Goal: Check status: Check status

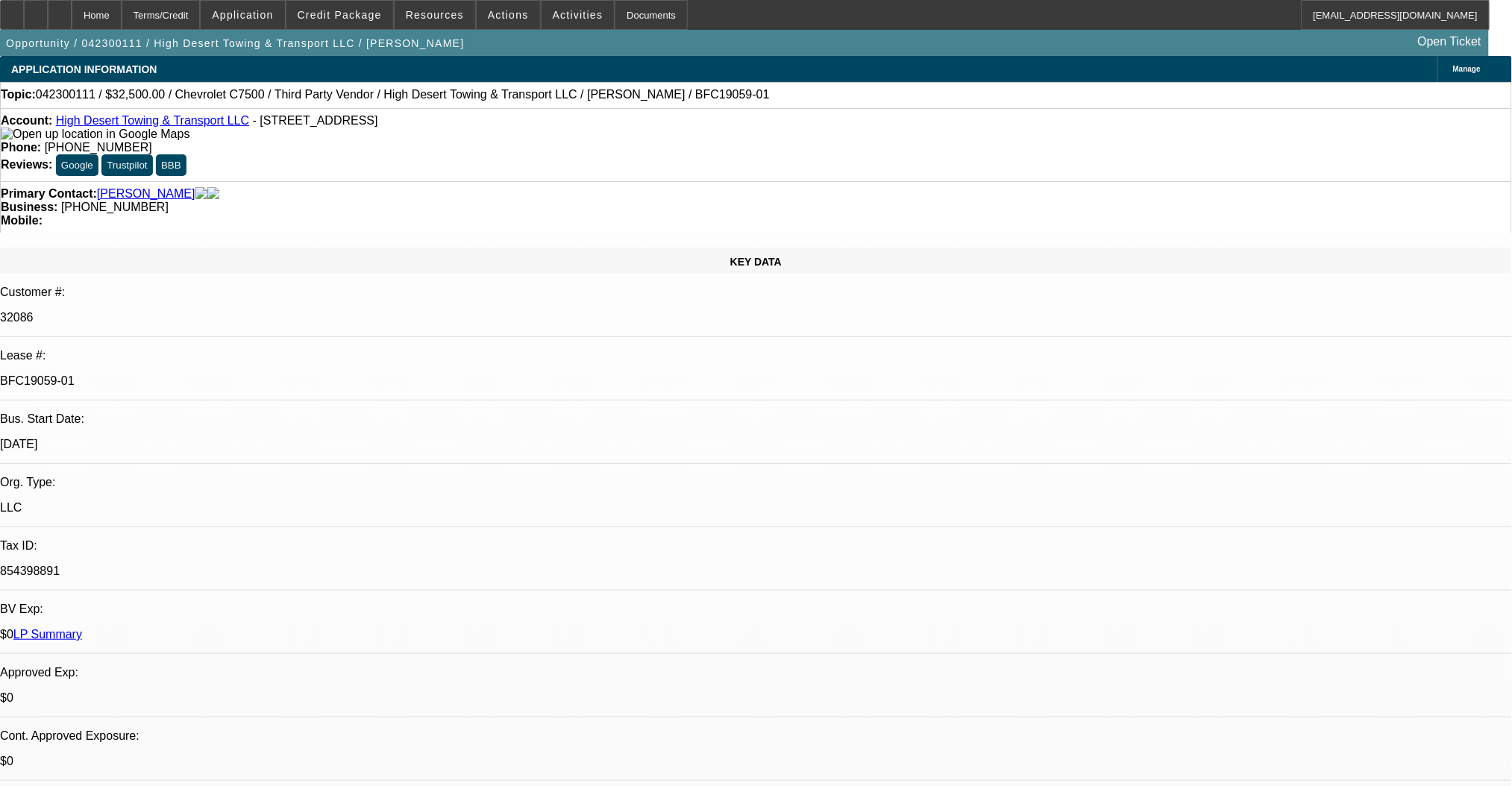
select select "0"
select select "3"
select select "0.1"
select select "4"
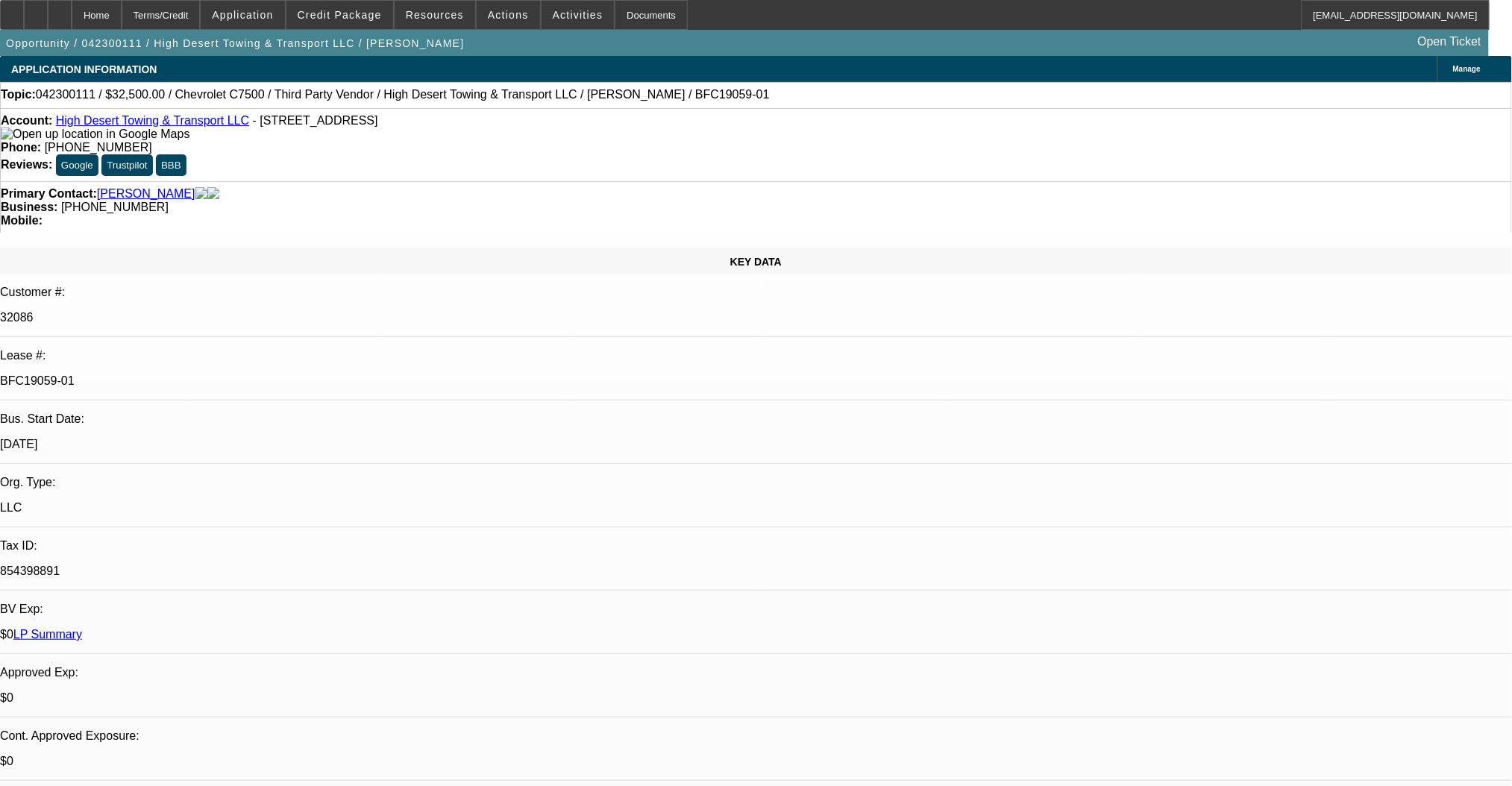
select select "0.15"
select select "2"
select select "0.1"
select select "4"
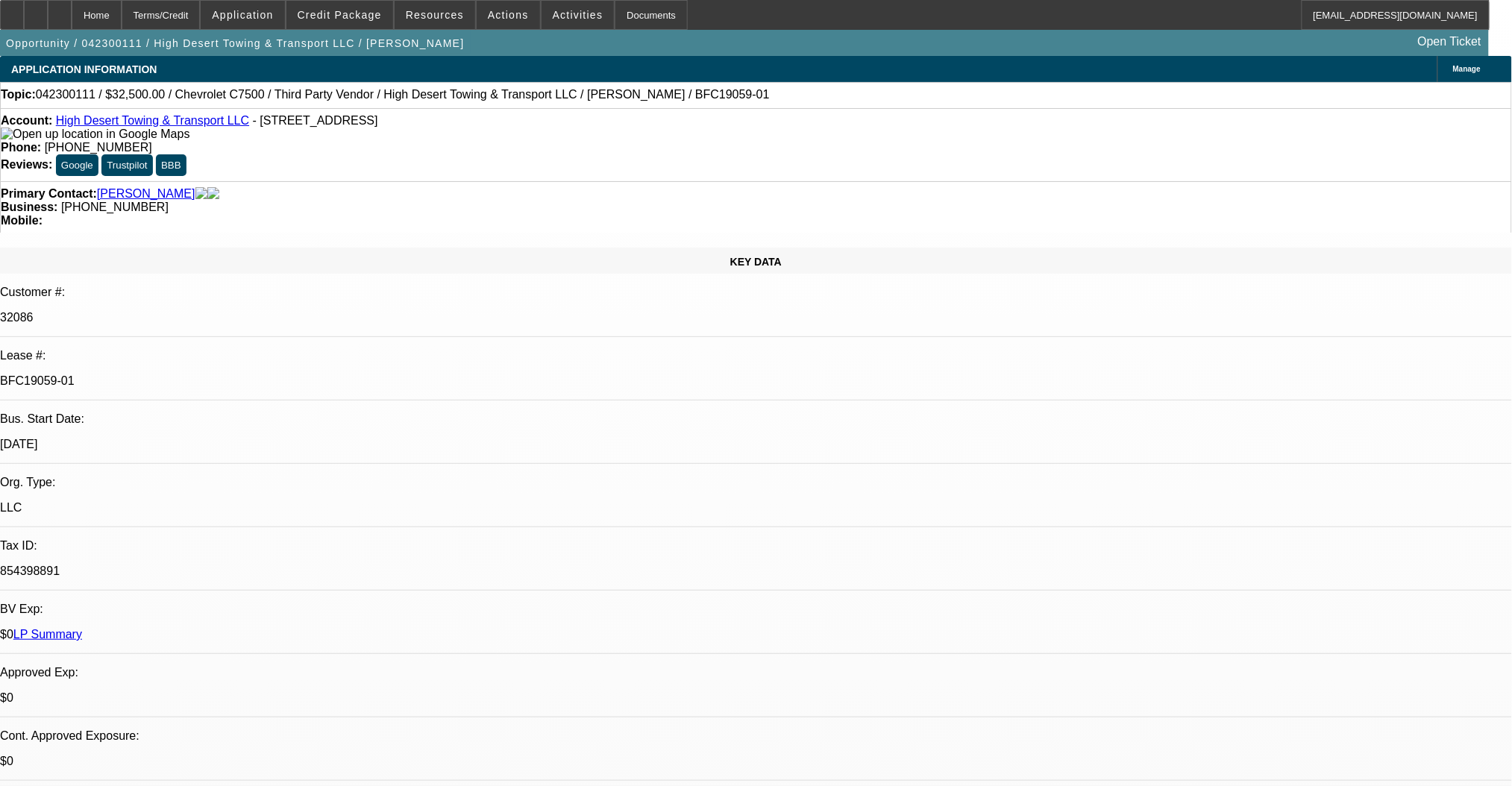
select select "0"
select select "6"
select select "0"
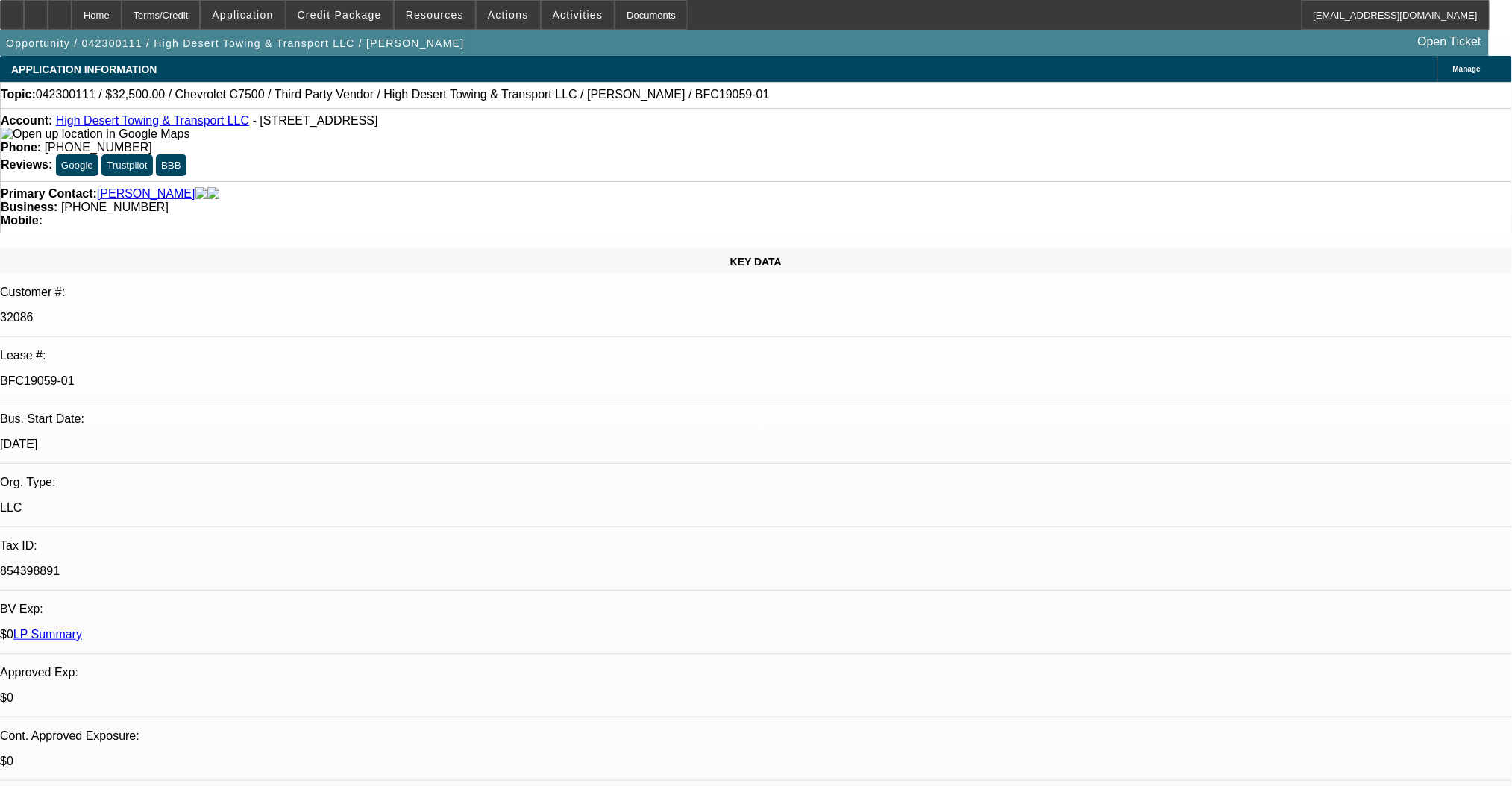
select select "2"
select select "0.1"
select select "4"
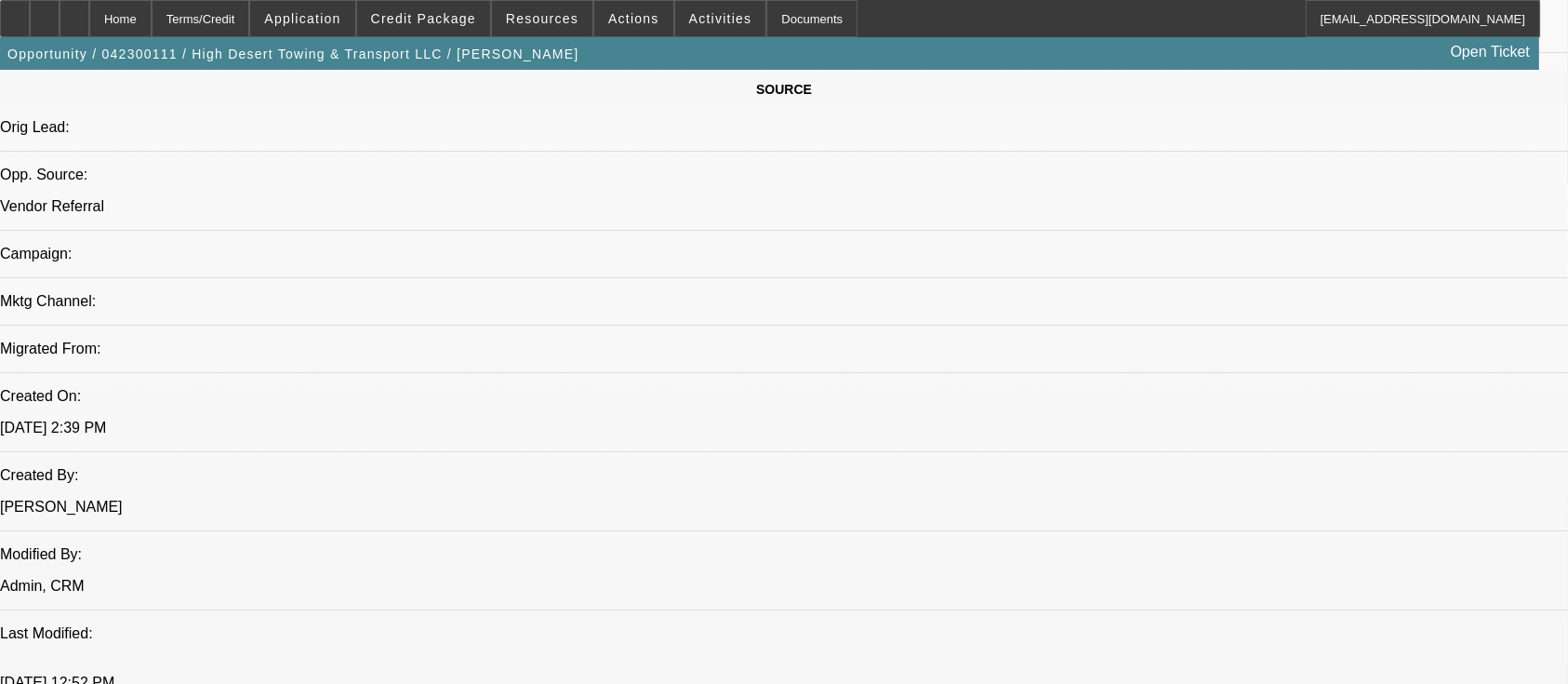
scroll to position [1239, 0]
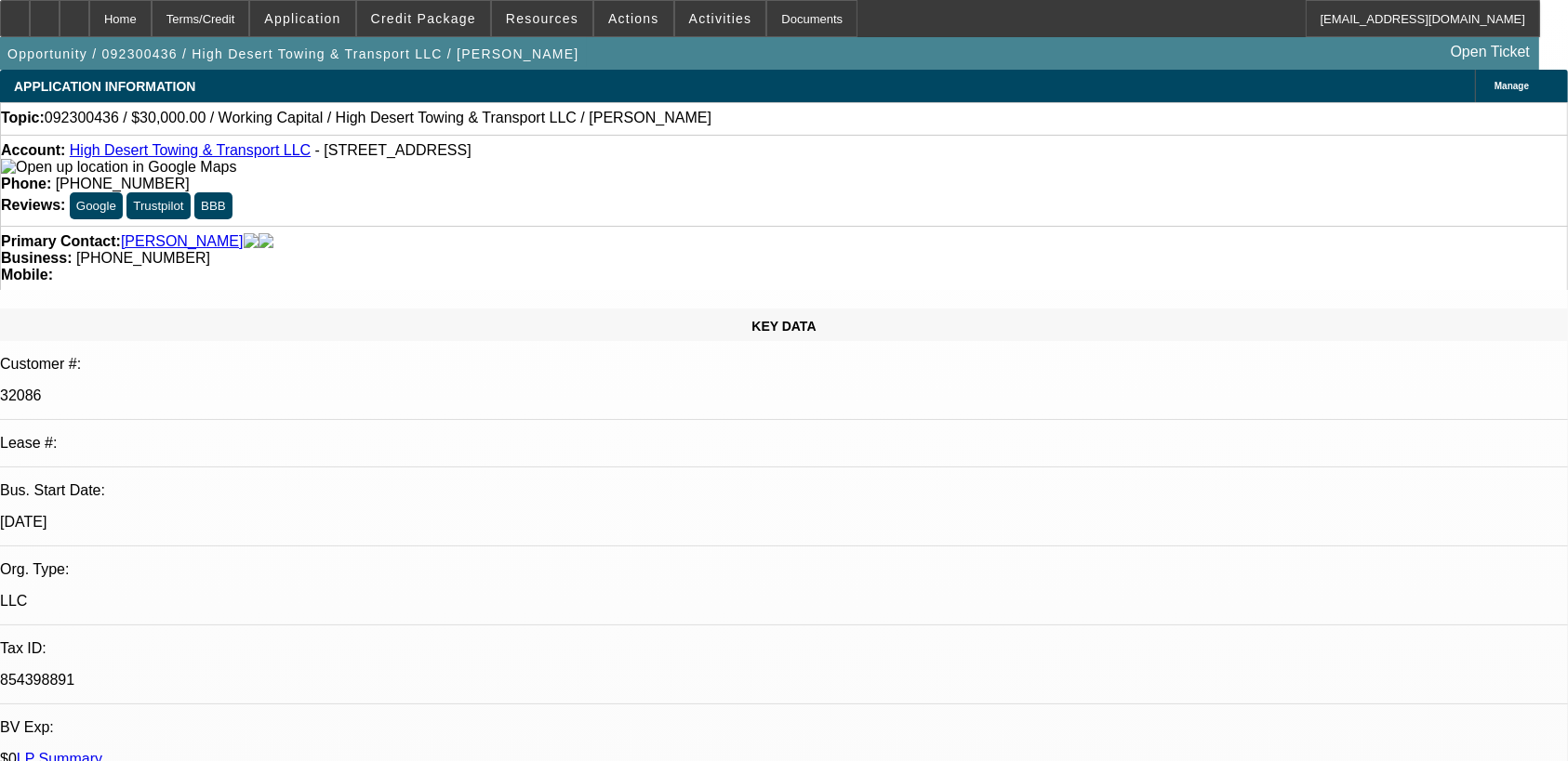
select select "0"
select select "2"
select select "0"
select select "6"
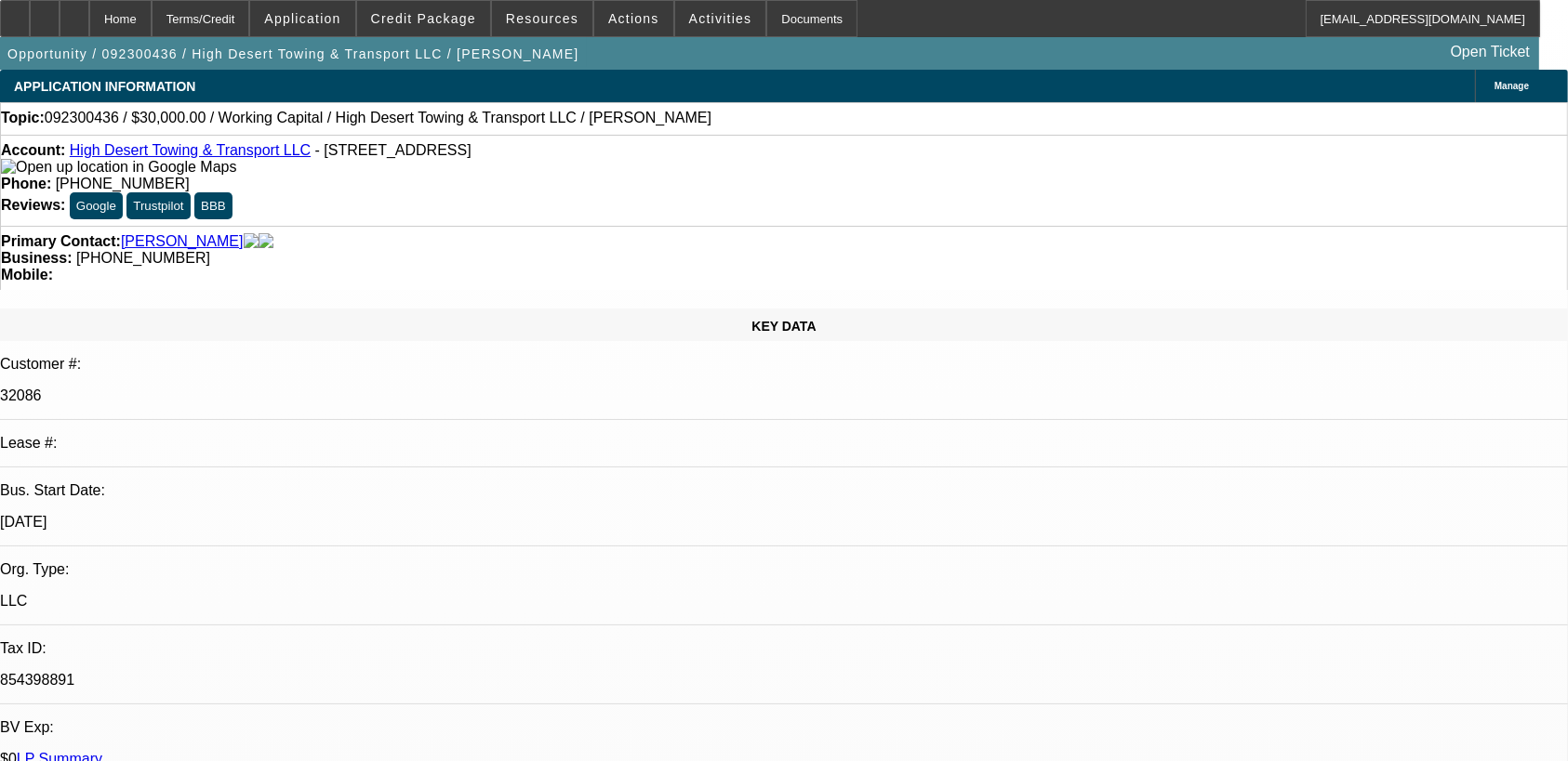
select select "0"
select select "2"
select select "0"
select select "6"
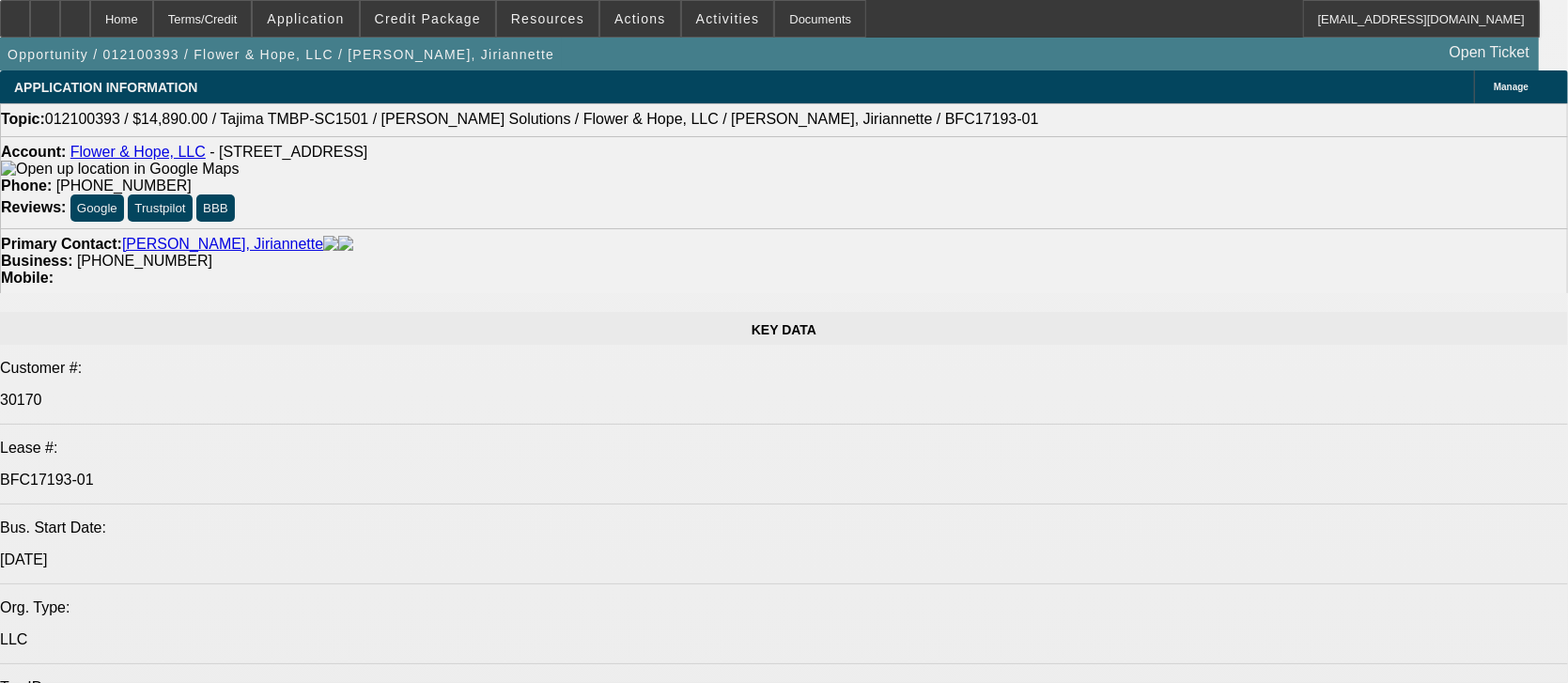
select select "0"
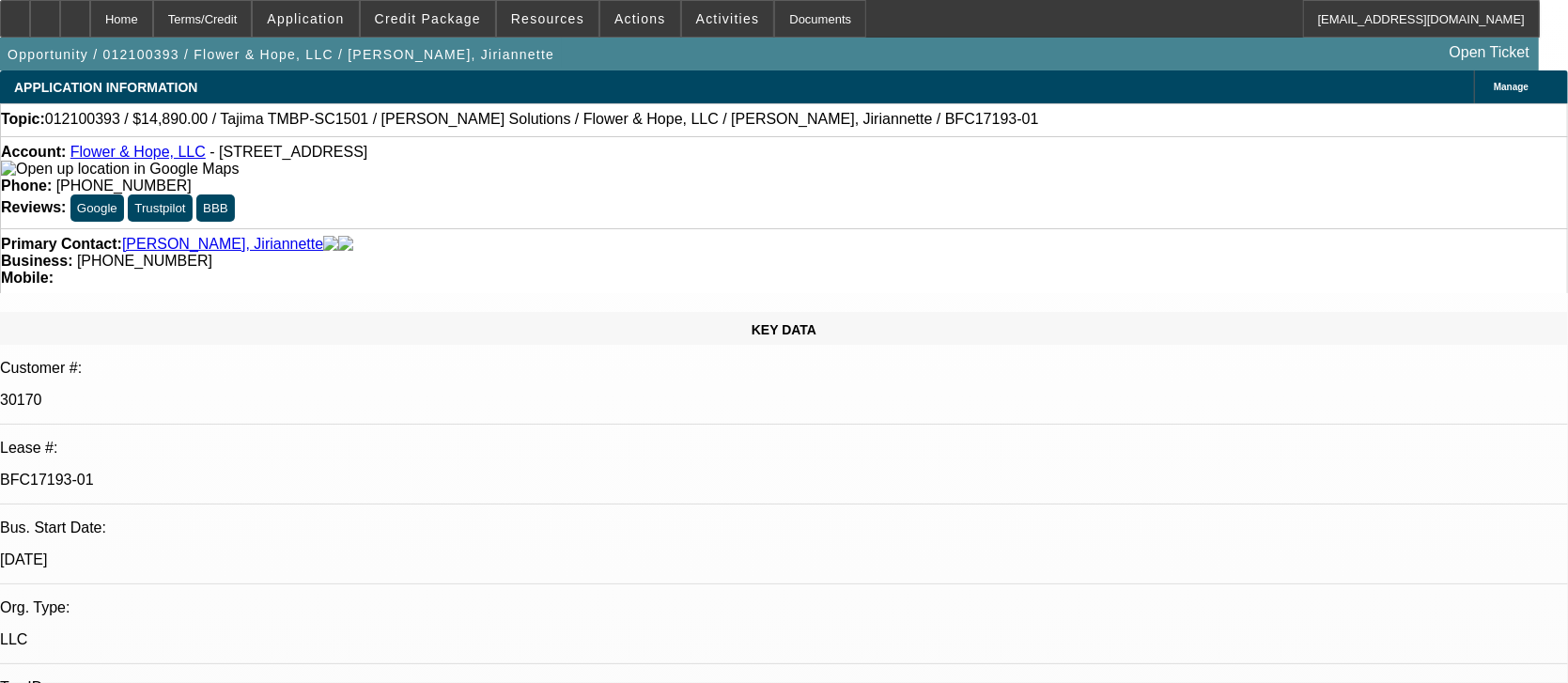
select select "2"
select select "0.1"
select select "4"
select select "0"
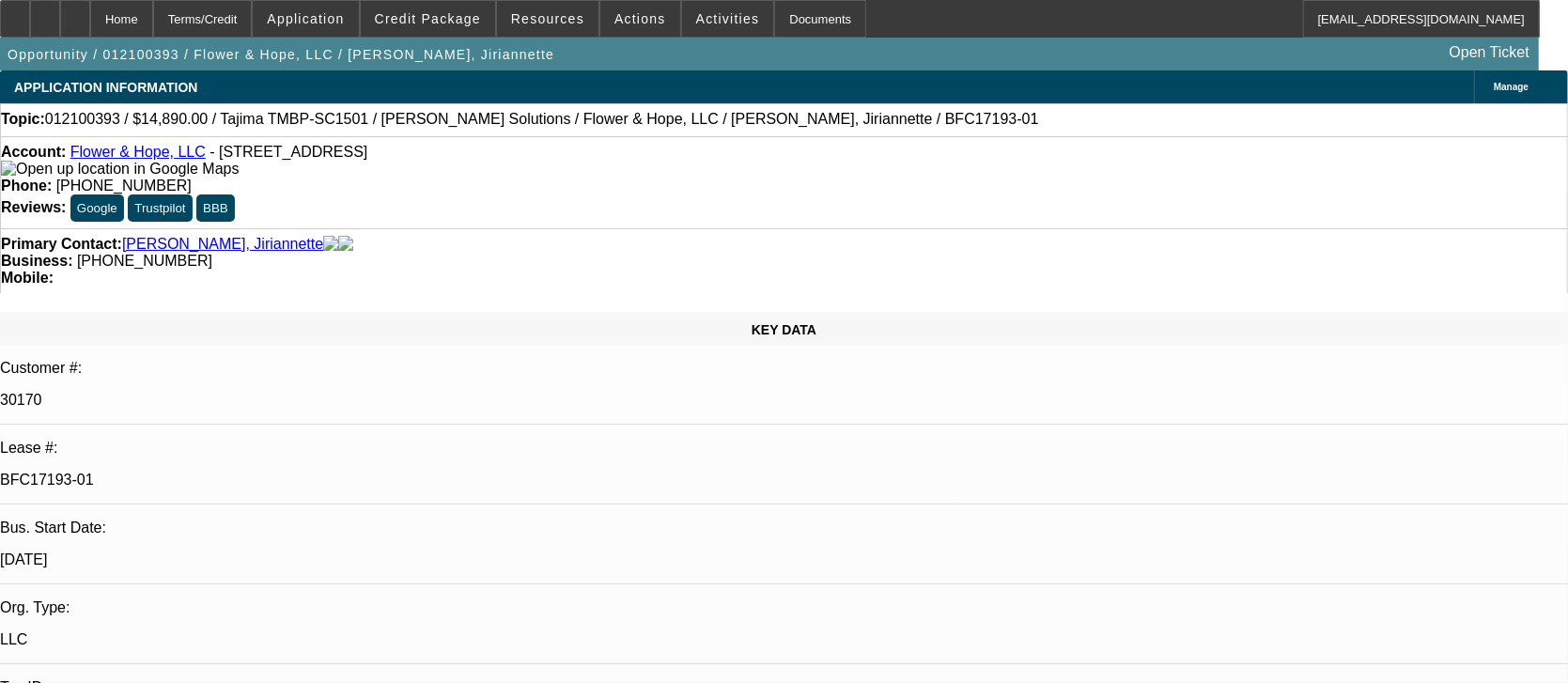
select select "2"
select select "0.1"
select select "4"
select select "0"
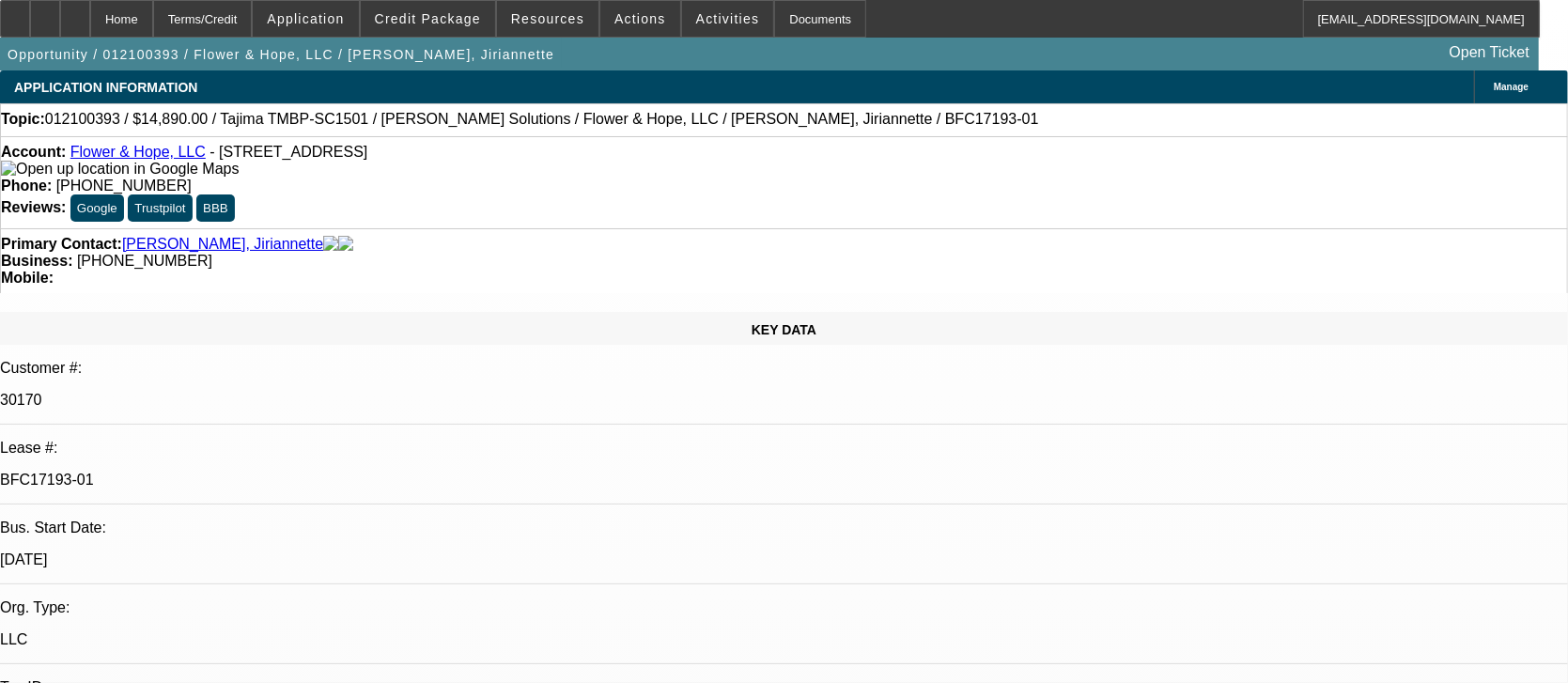
select select "2"
select select "0.1"
select select "4"
select select "0"
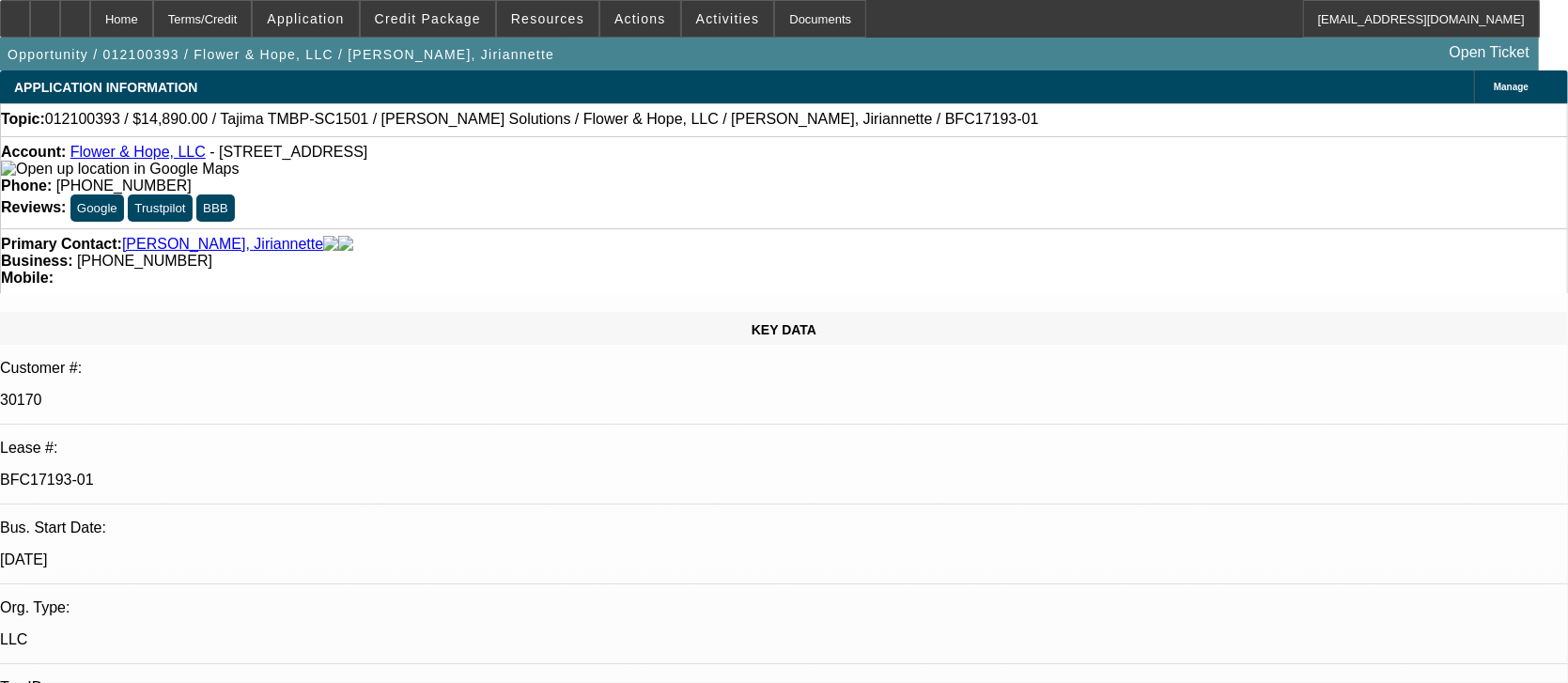
select select "2"
select select "0.1"
select select "4"
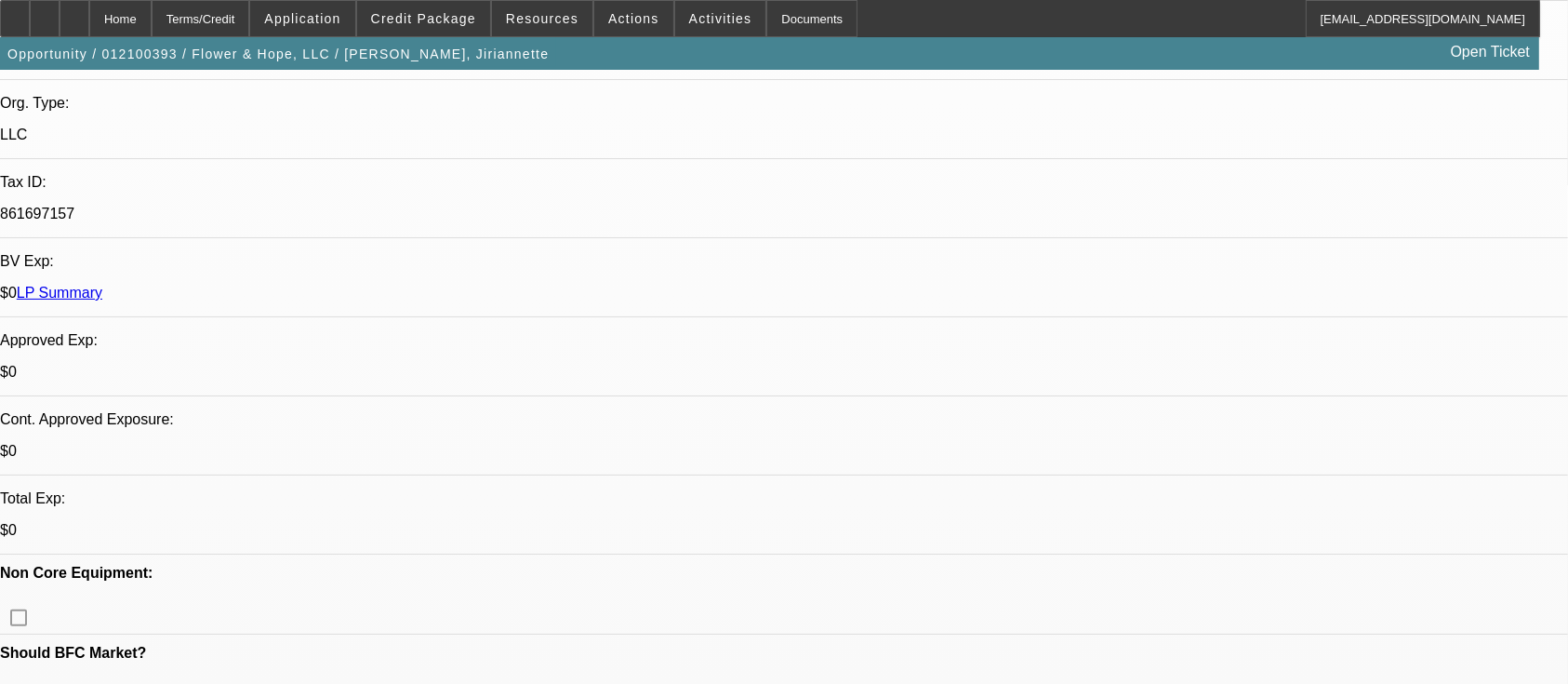
scroll to position [496, 0]
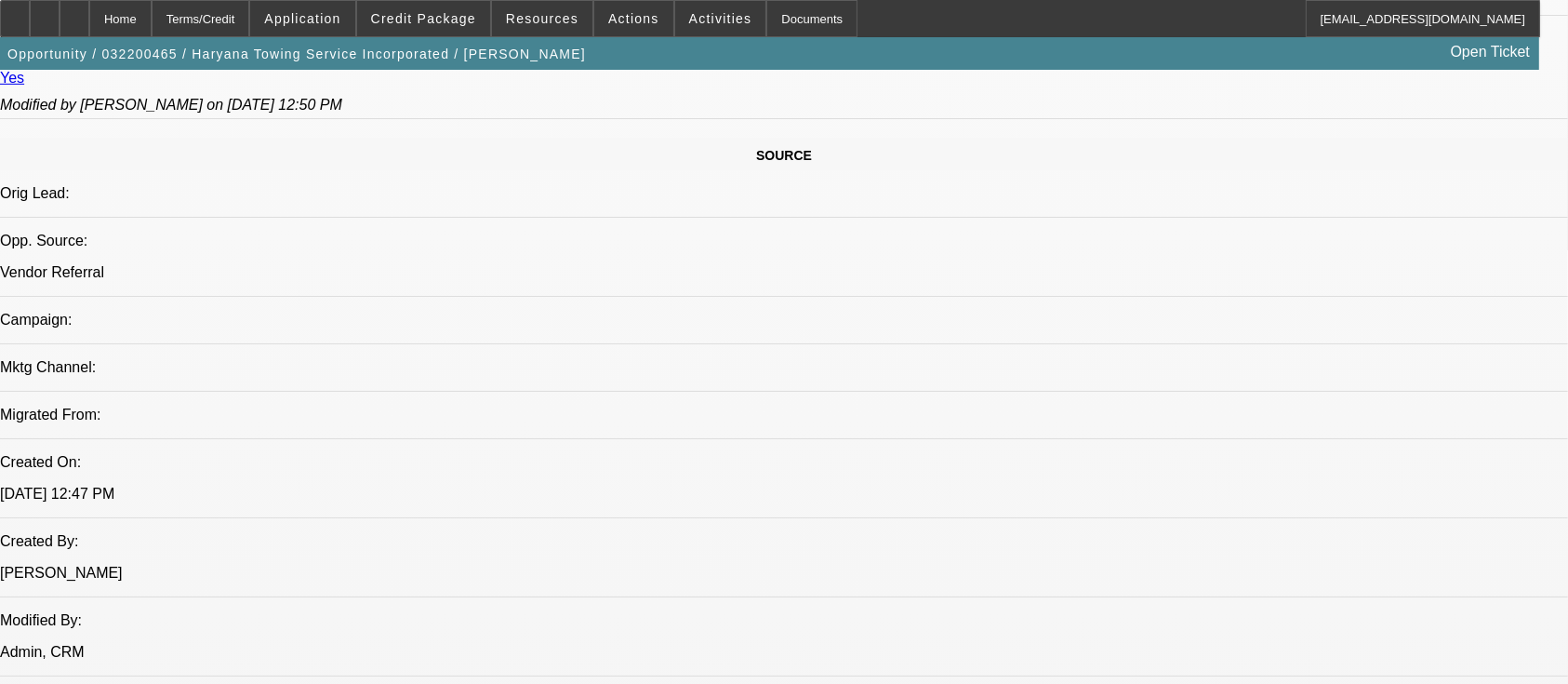
select select "0"
select select "2"
select select "0.1"
select select "4"
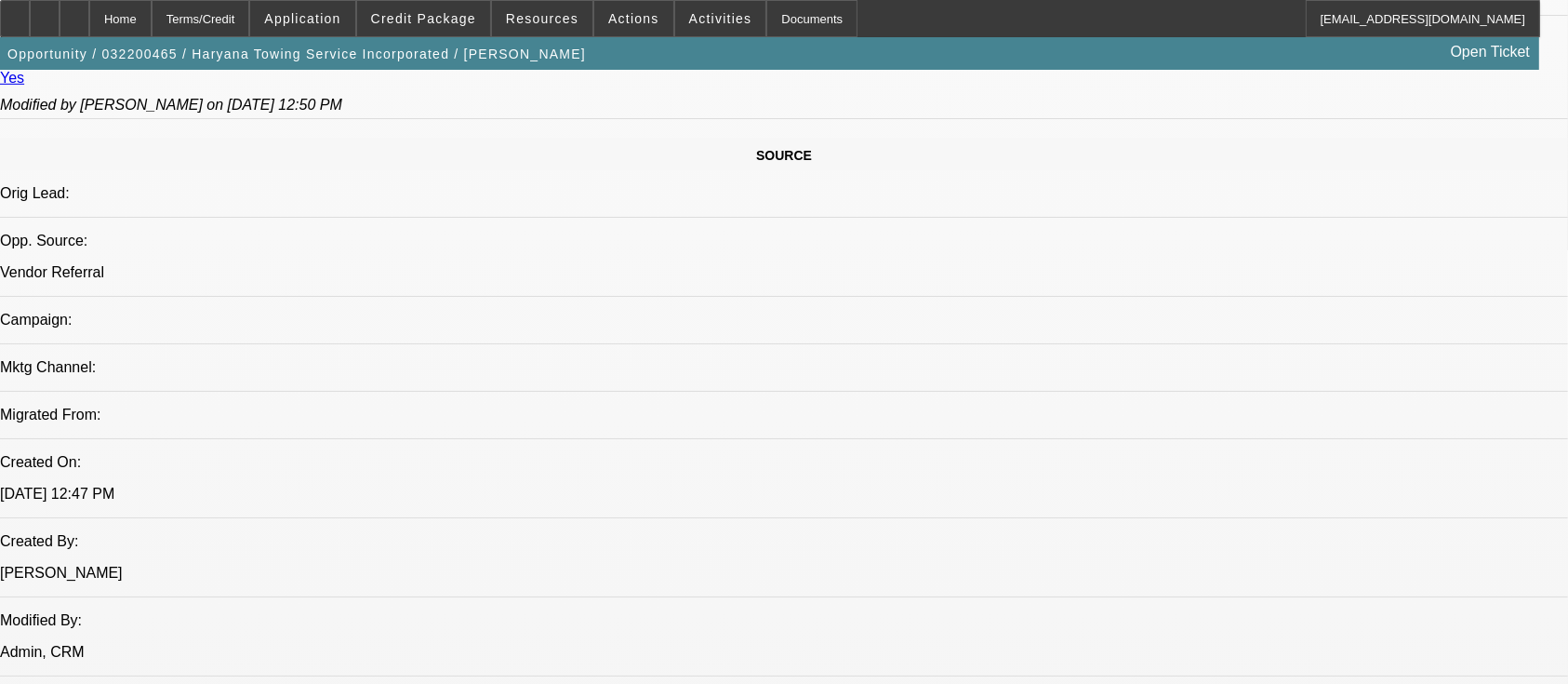
select select "0"
select select "2"
select select "0.1"
select select "4"
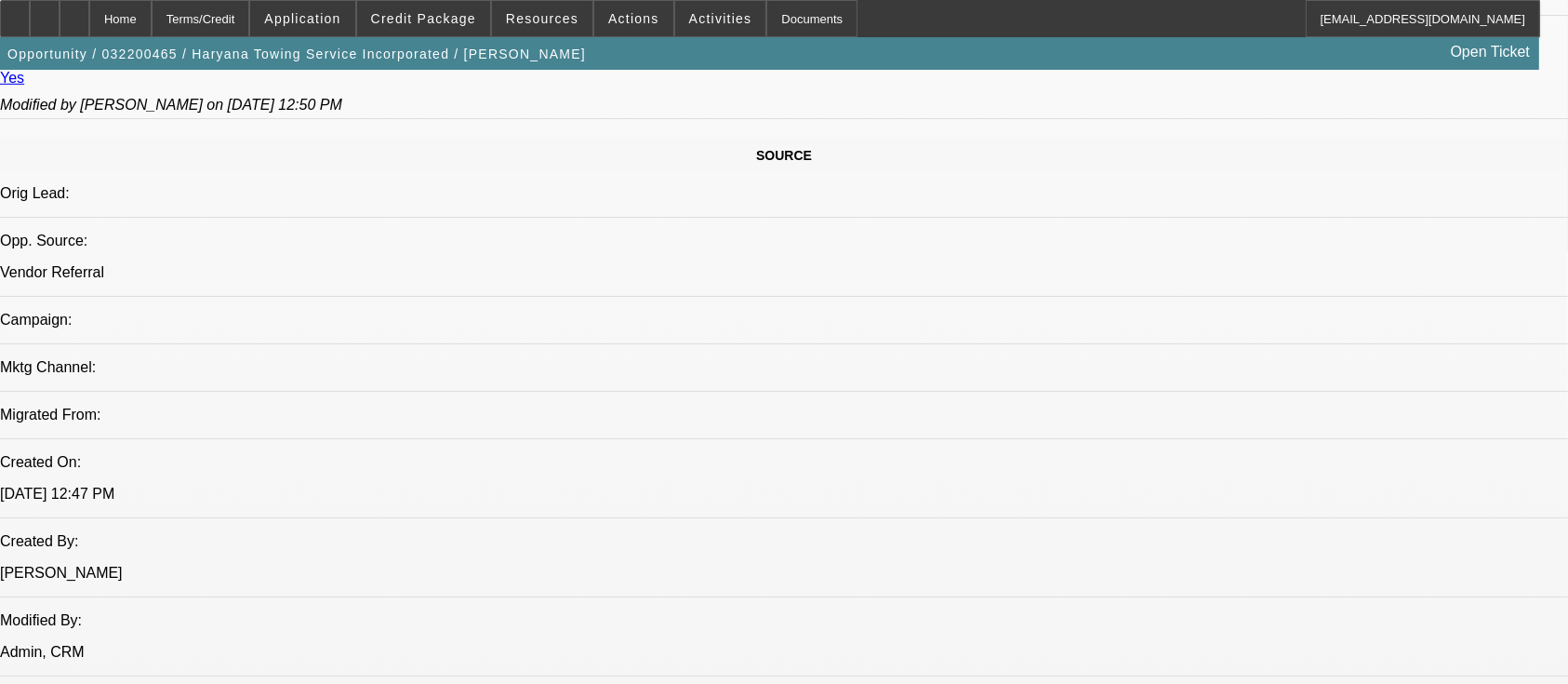
select select "0"
select select "2"
select select "0.1"
select select "4"
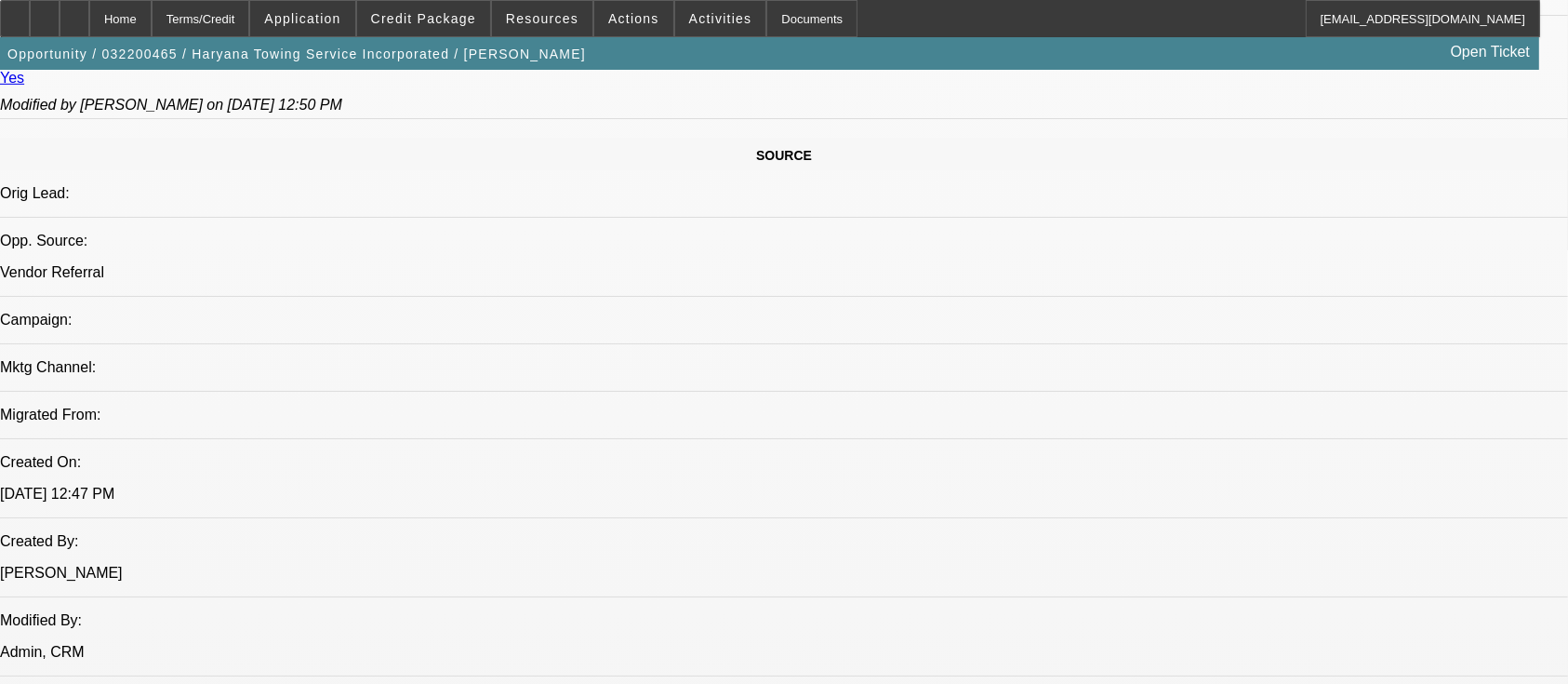
select select "0"
select select "2"
select select "0.1"
select select "4"
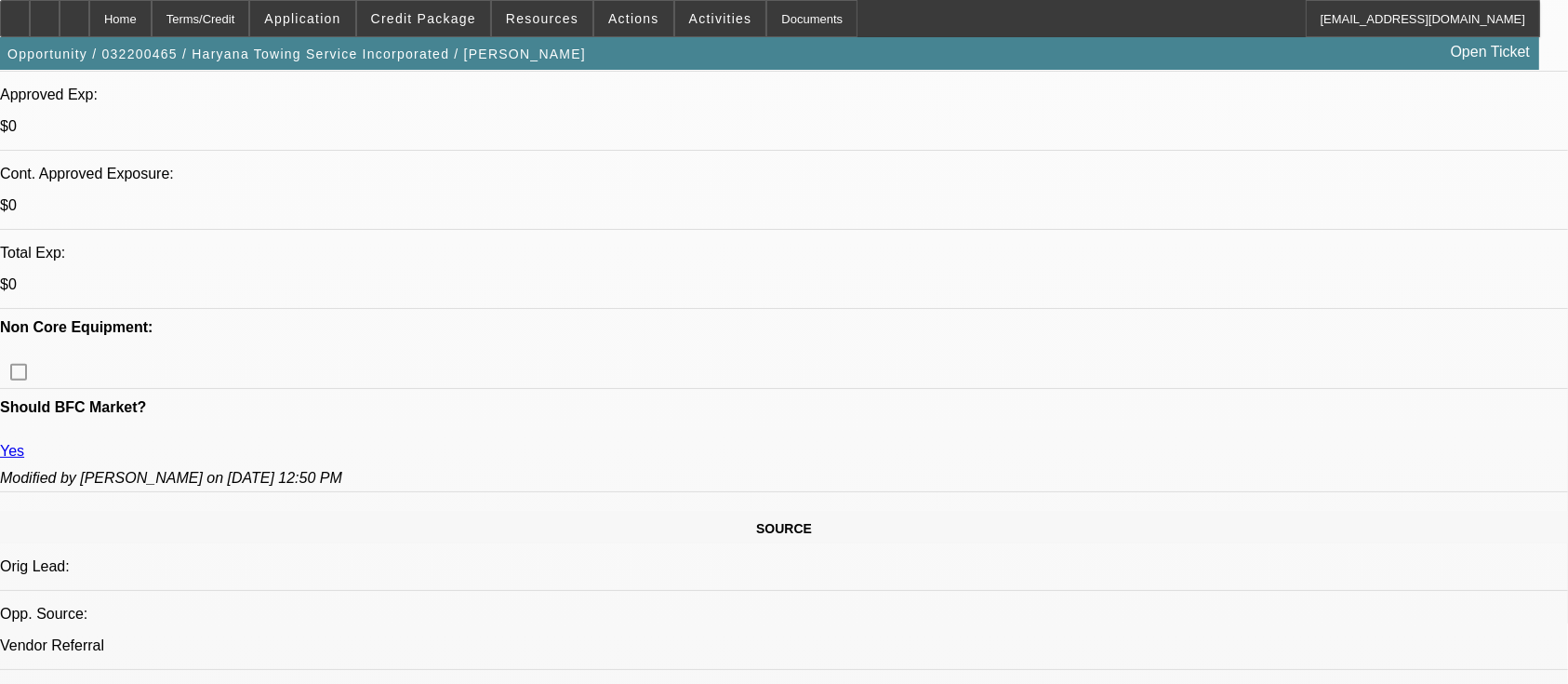
scroll to position [620, 0]
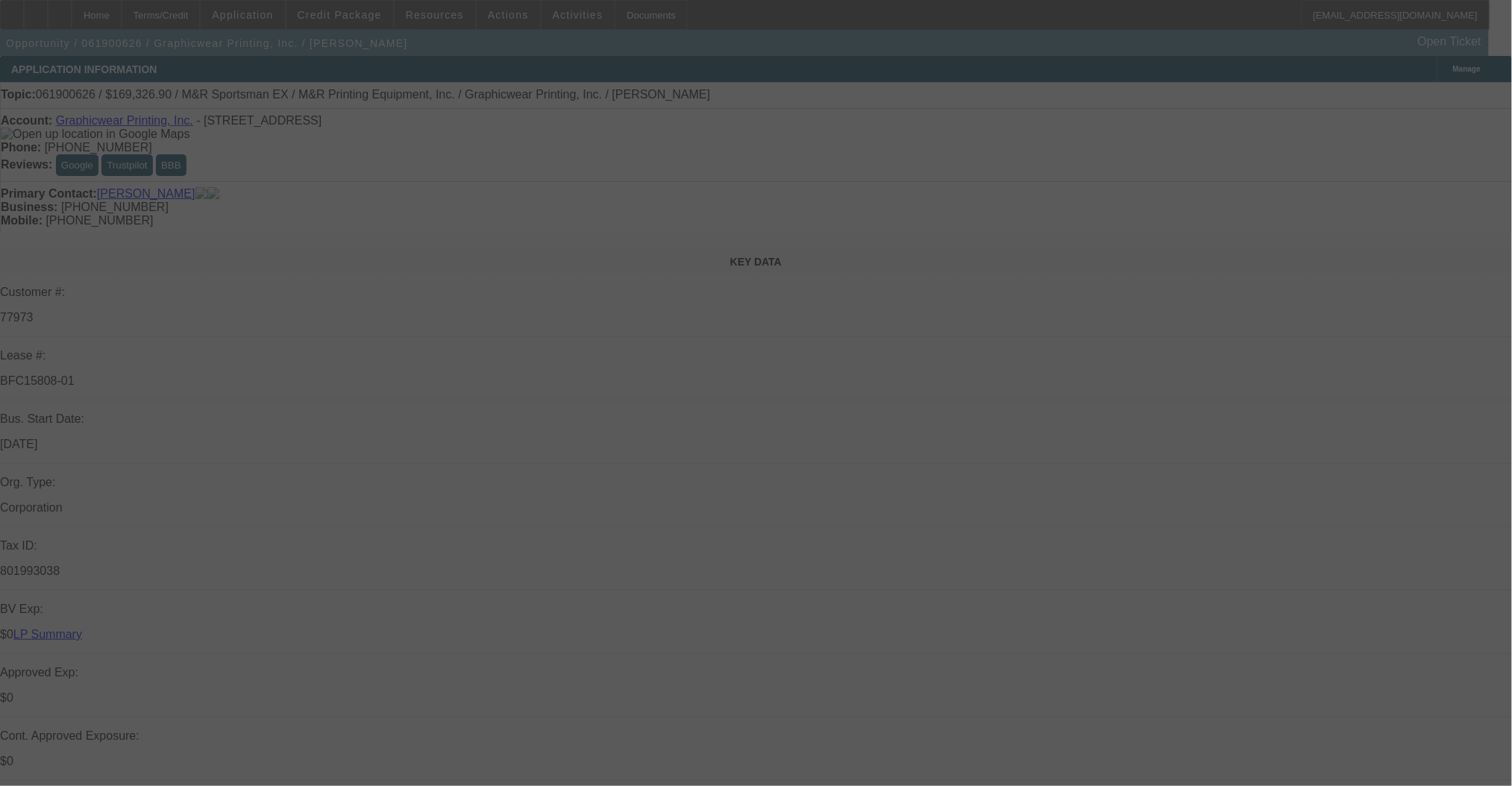
select select "0"
select select "2"
select select "0"
select select "2"
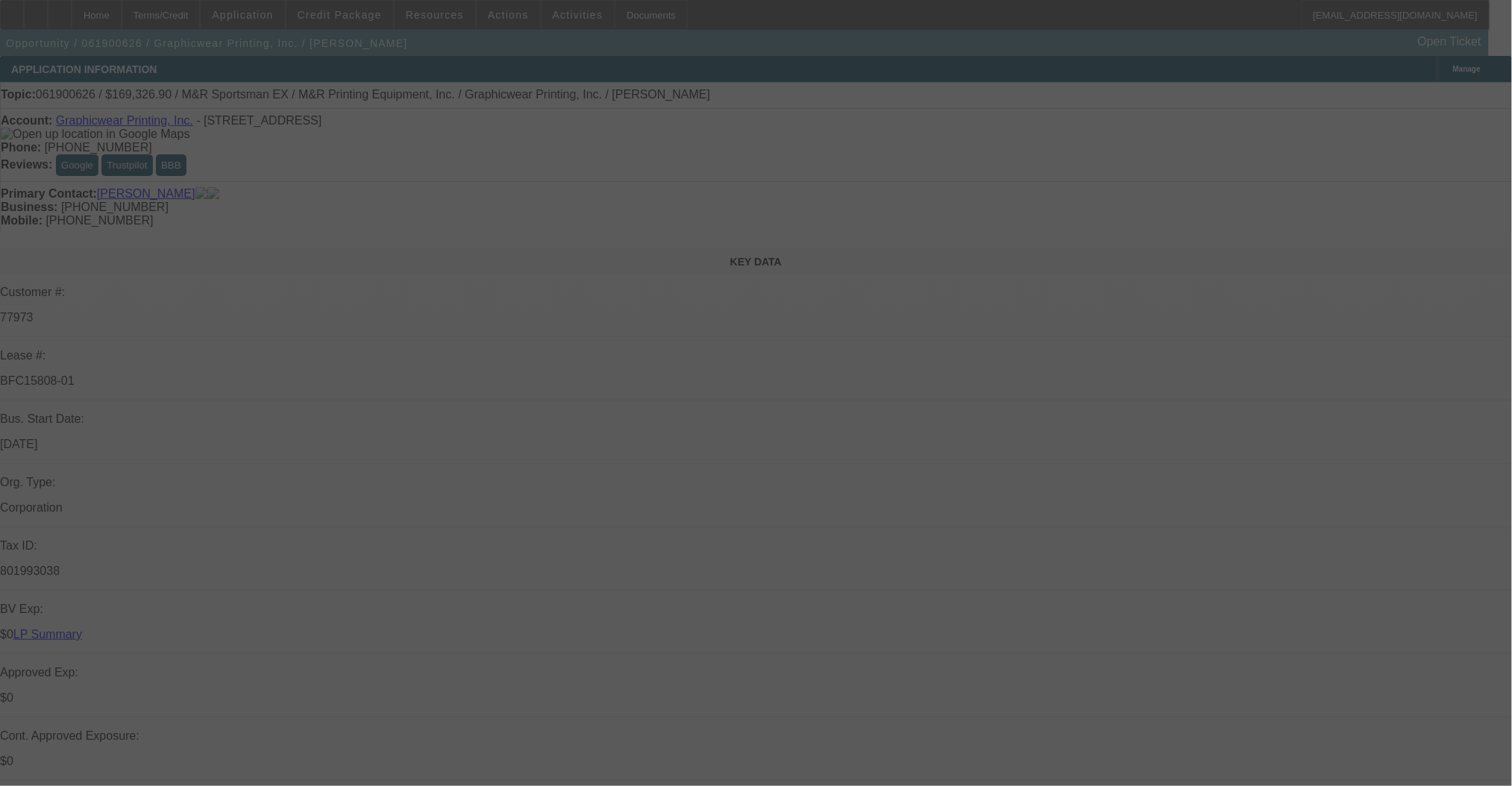
select select "0"
select select "2"
select select "0"
select select "2"
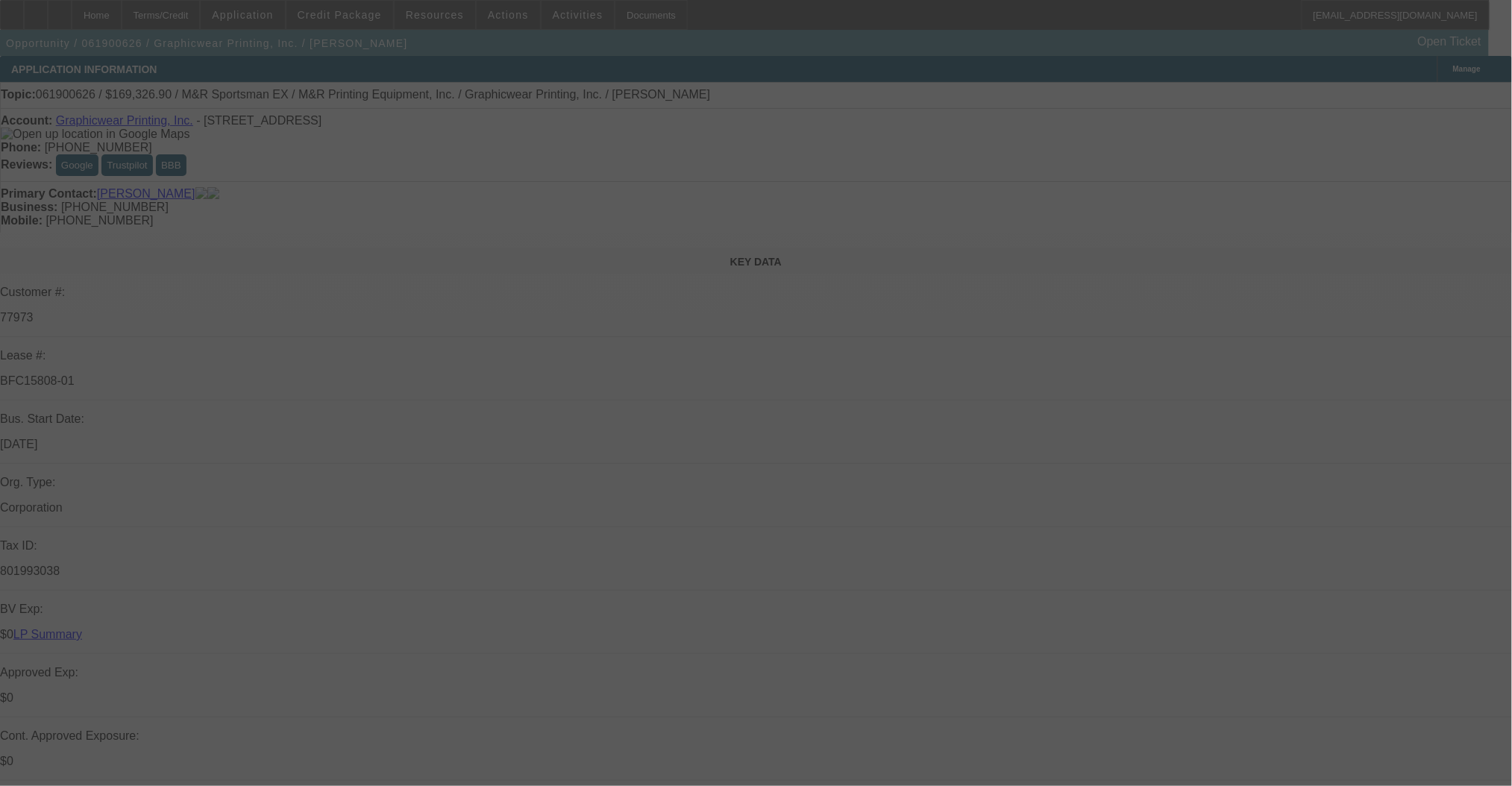
select select "0"
select select "2"
select select "0"
select select "2"
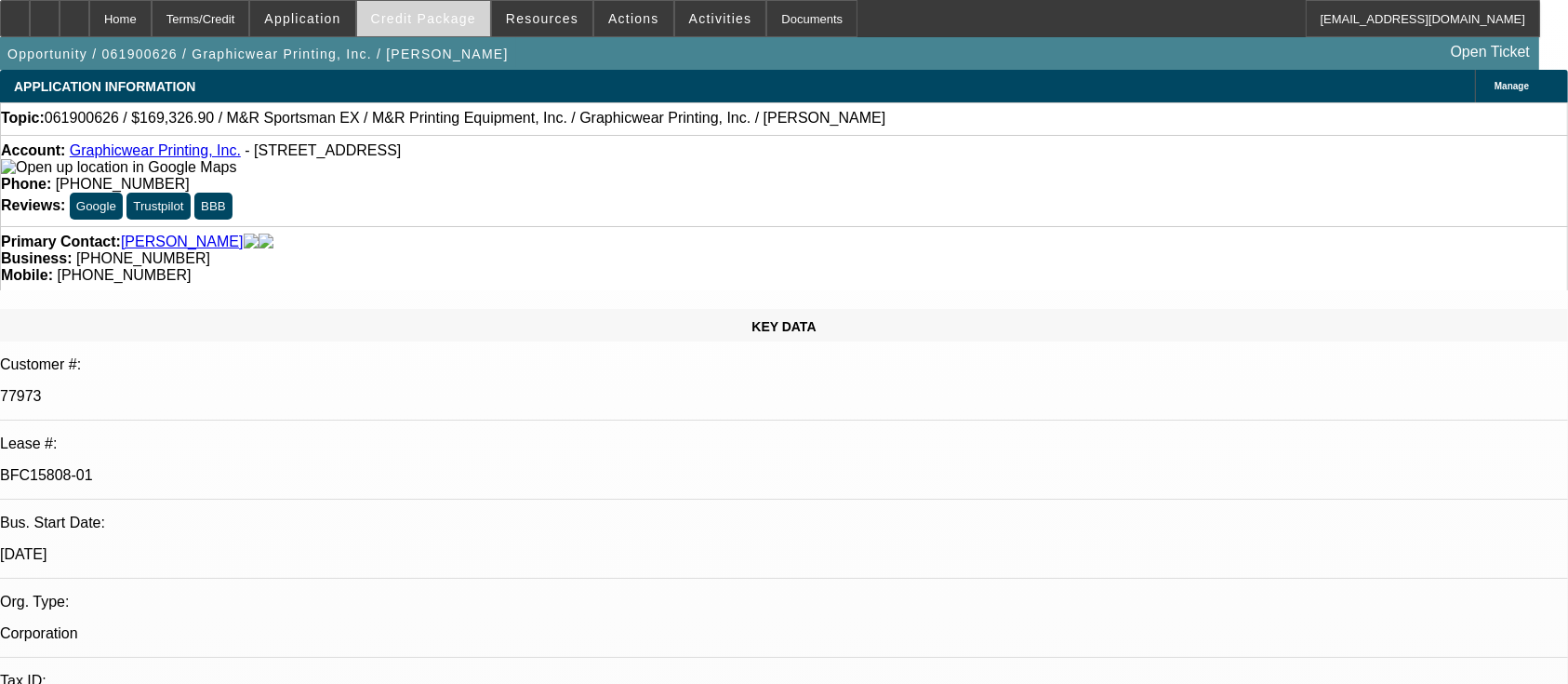
click at [446, 29] on span at bounding box center [423, 18] width 133 height 45
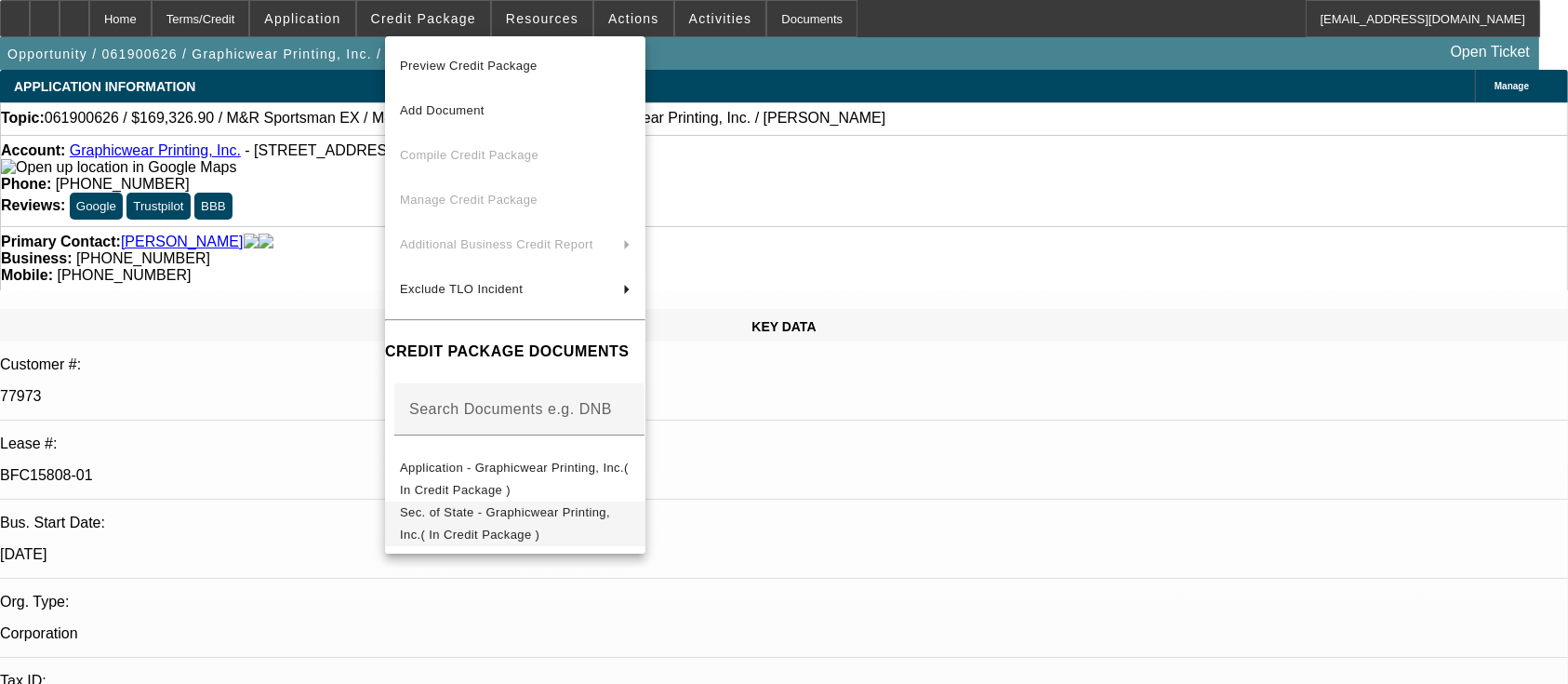
click at [533, 503] on button "Sec. of State - Graphicwear Printing, Inc.( In Credit Package )" at bounding box center [514, 524] width 260 height 45
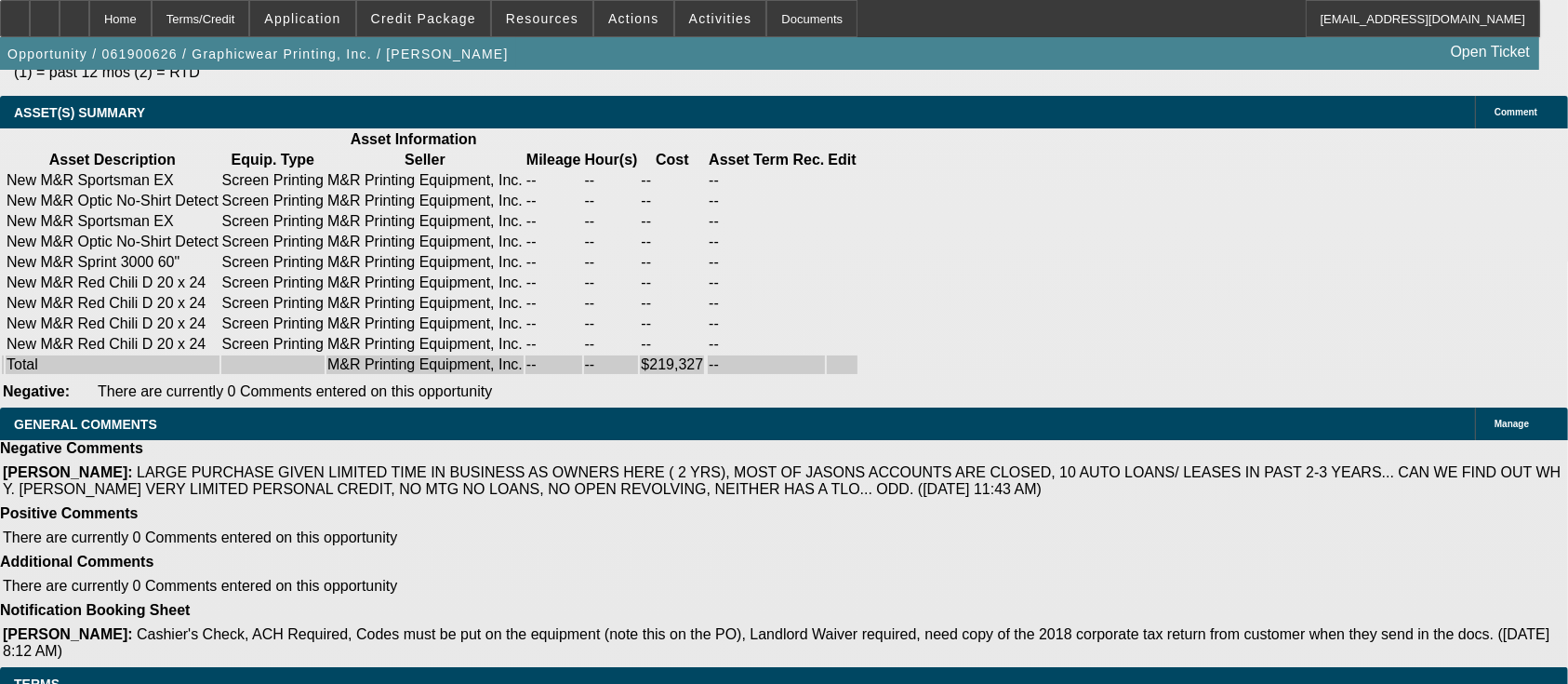
scroll to position [2333, 0]
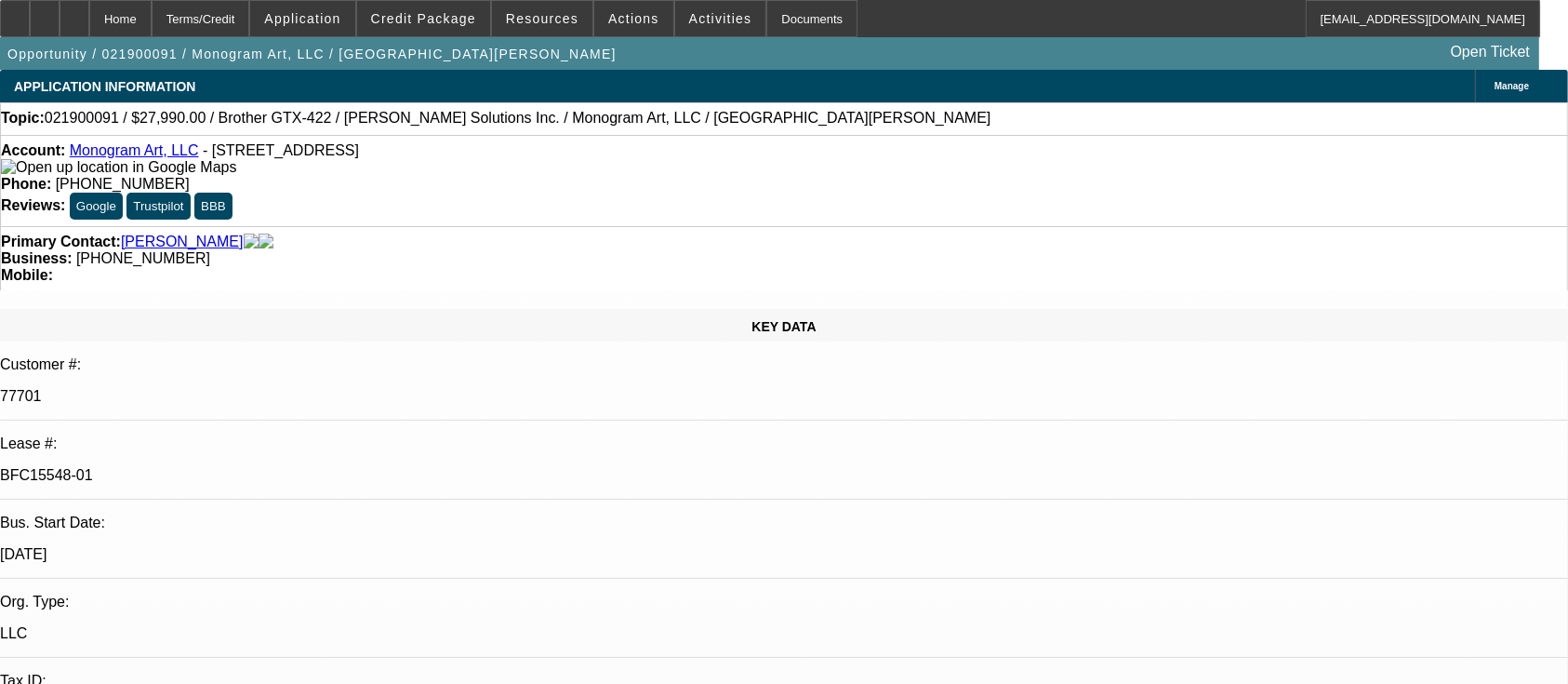
select select "0"
select select "2"
select select "0"
select select "2"
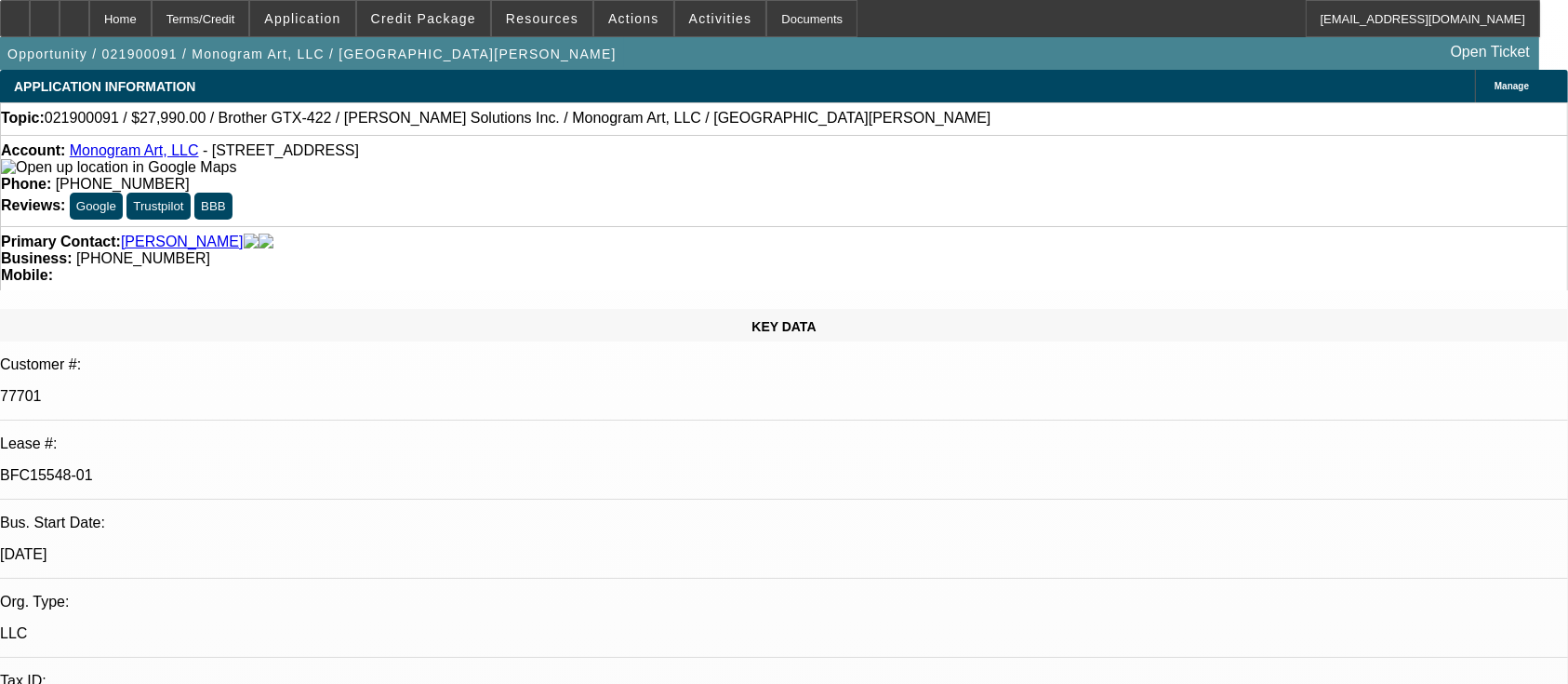
select select "0"
select select "2"
select select "0"
select select "2"
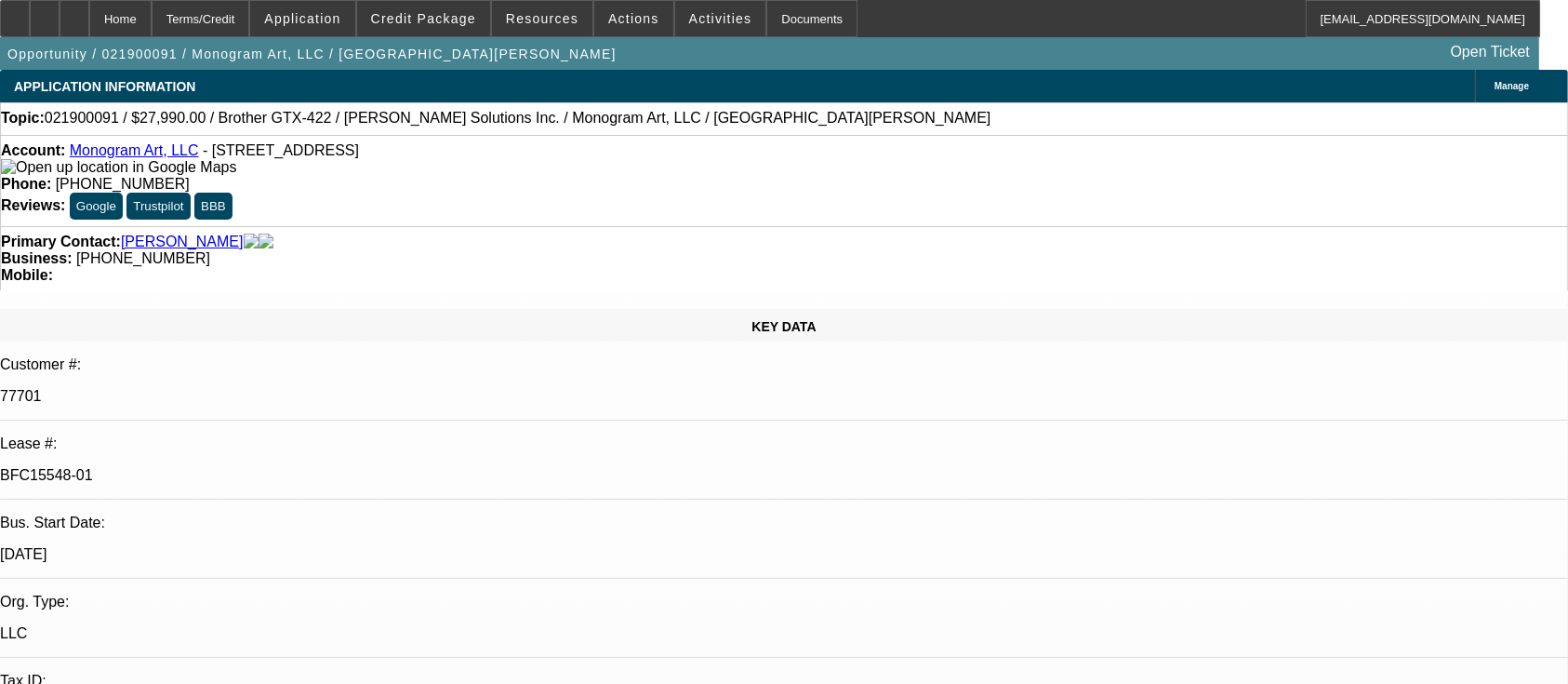
select select "0"
select select "2"
select select "0"
select select "2"
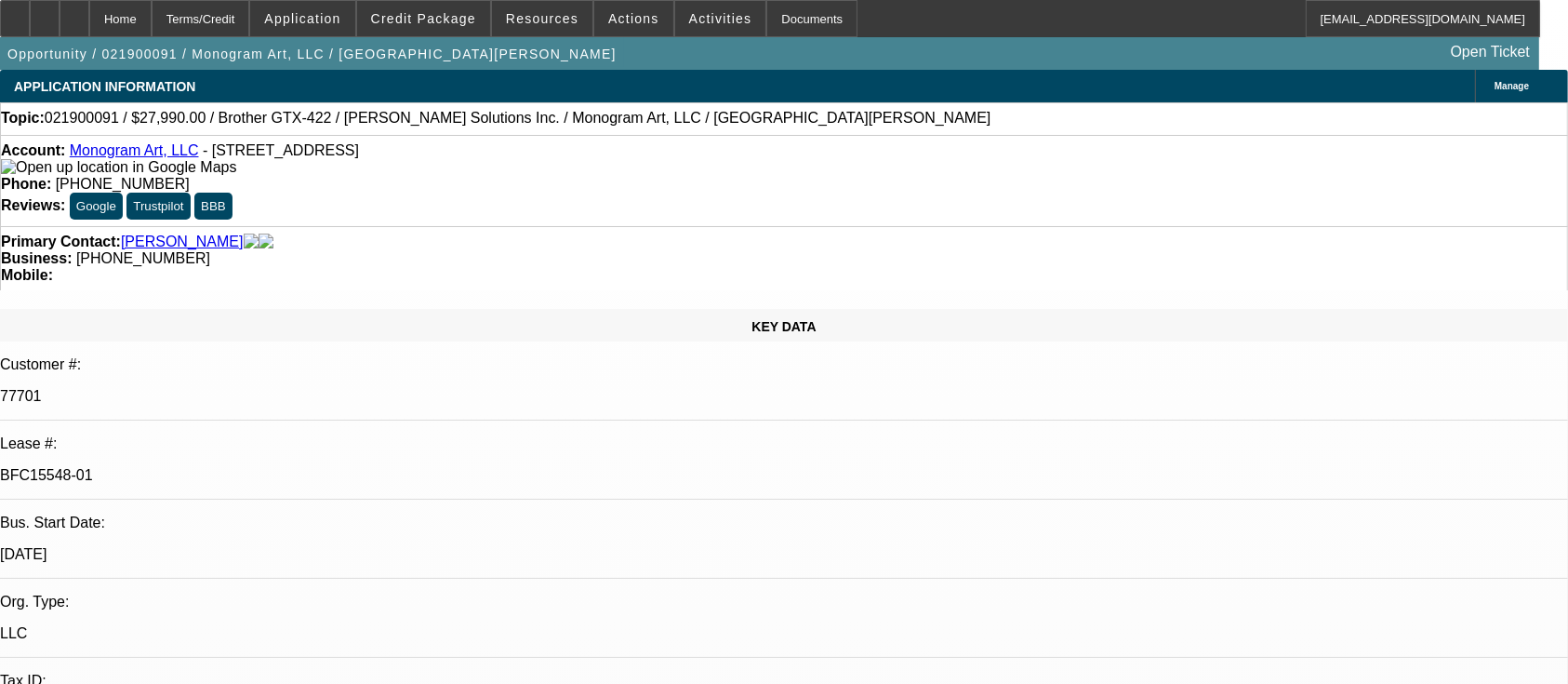
select select "0"
select select "2"
select select "0"
select select "2"
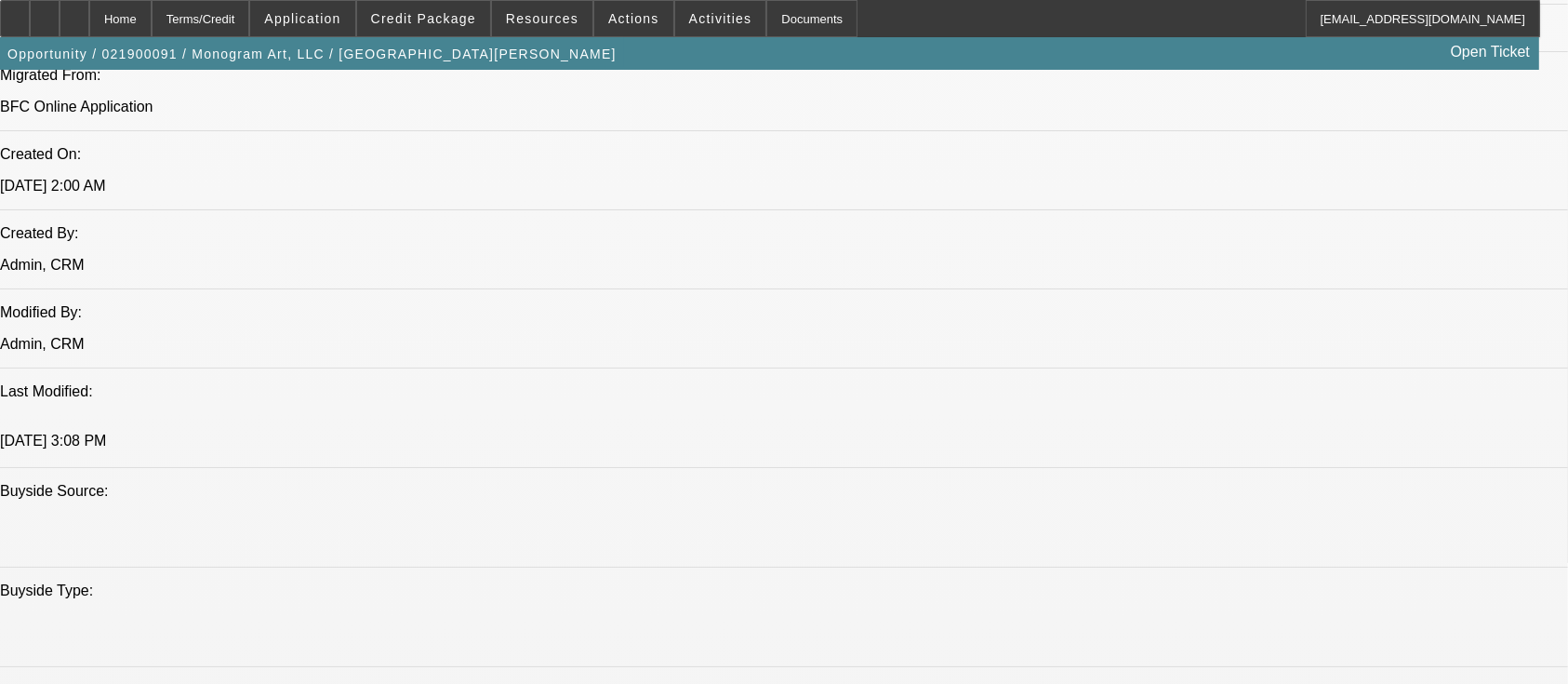
scroll to position [1239, 0]
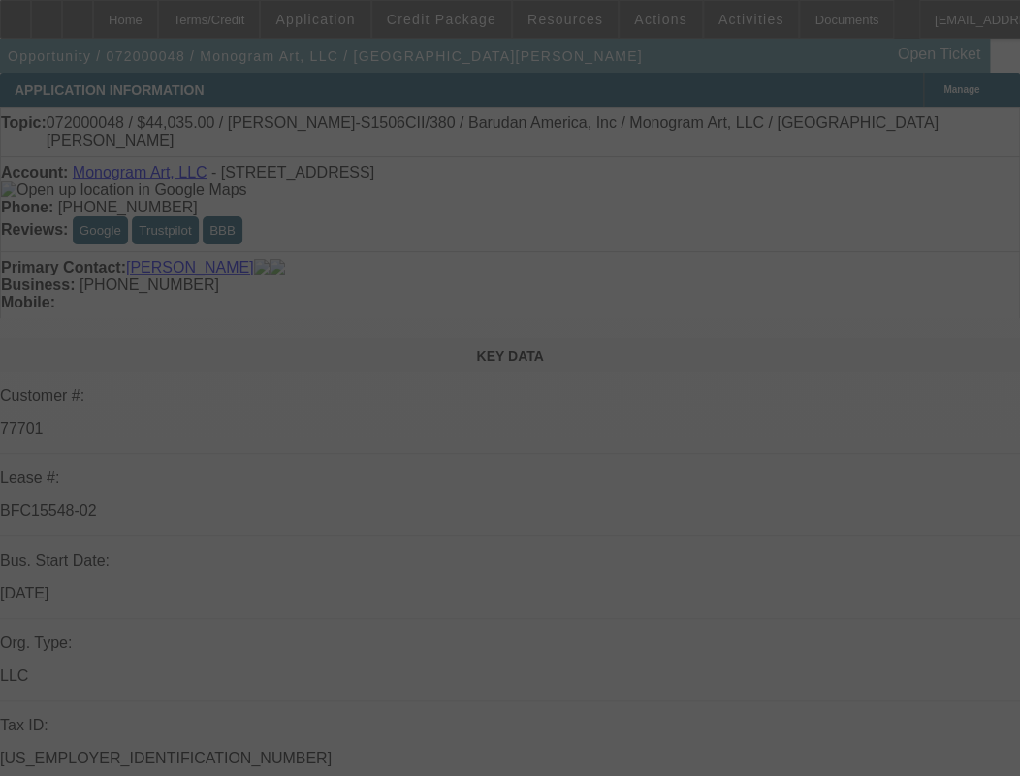
select select "0"
select select "0.1"
select select "4"
select select "0"
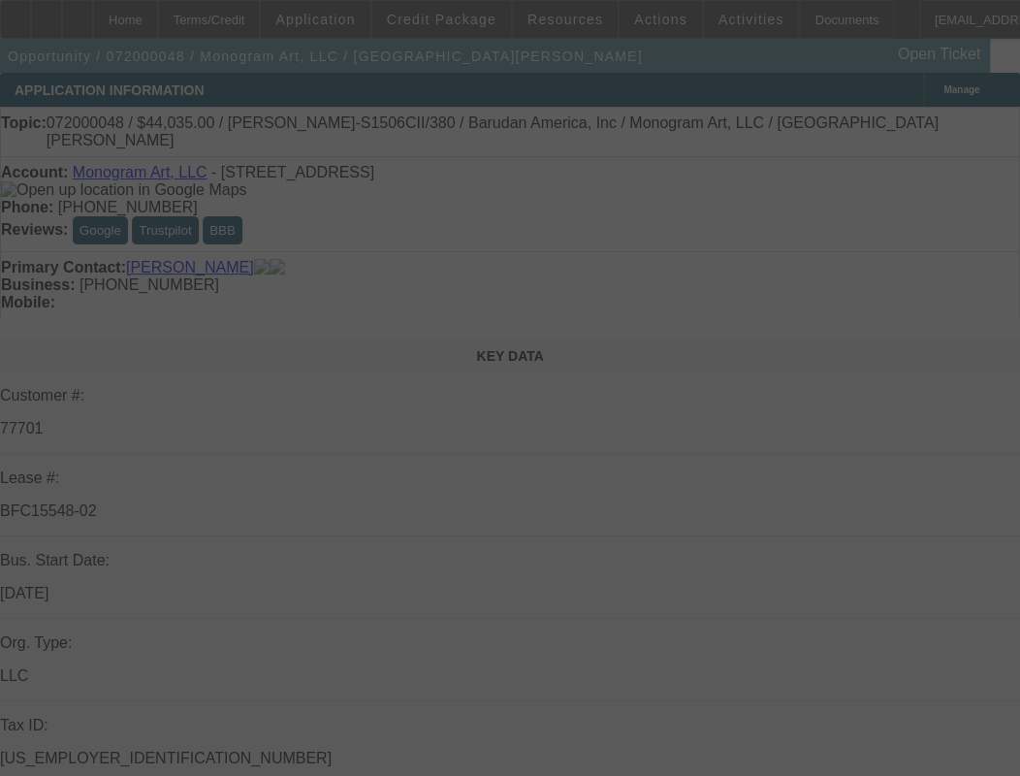
select select "0"
select select "0.1"
select select "4"
select select "0.1"
select select "0"
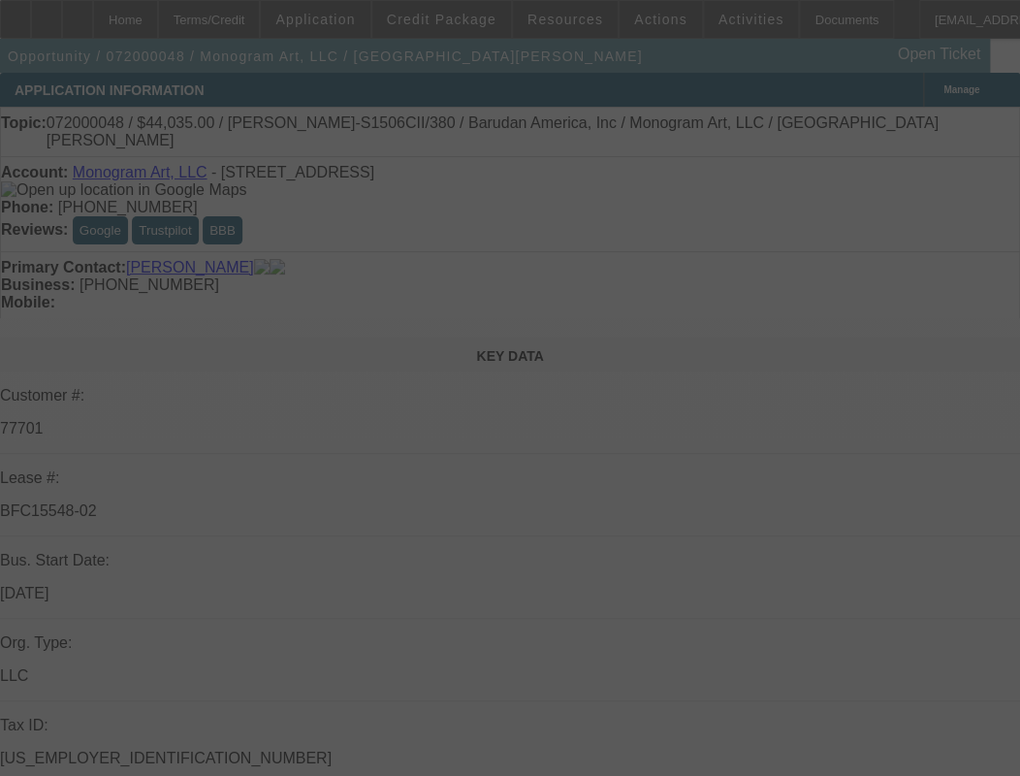
select select "0.1"
select select "4"
select select "0.1"
select select "0"
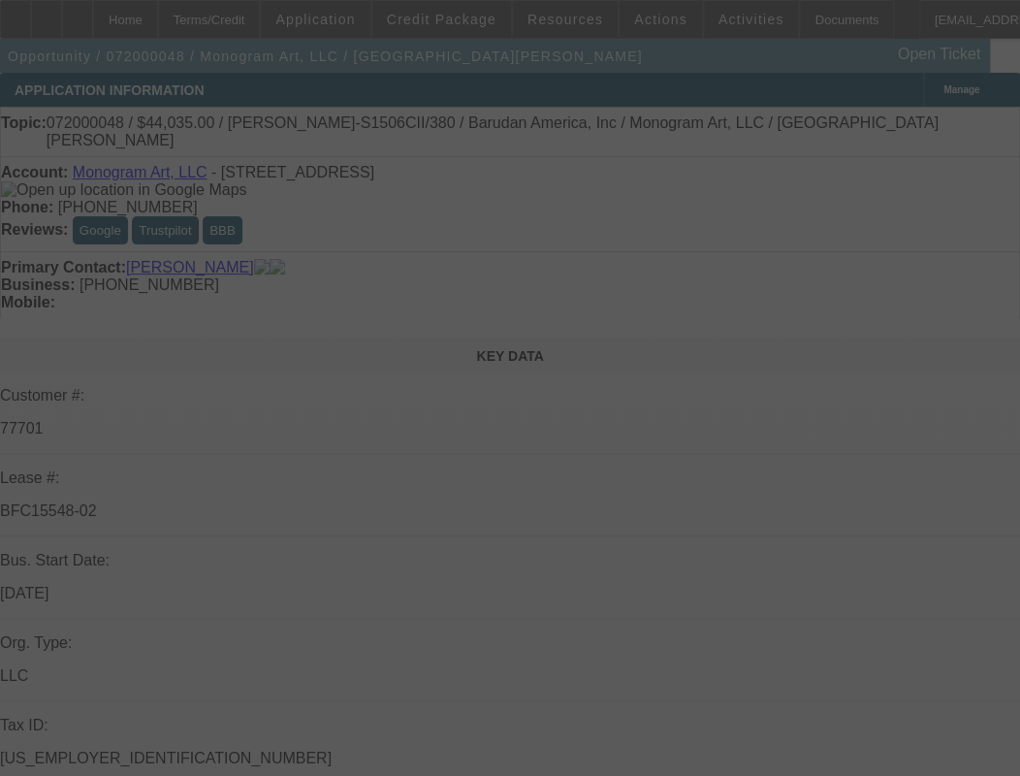
select select "2"
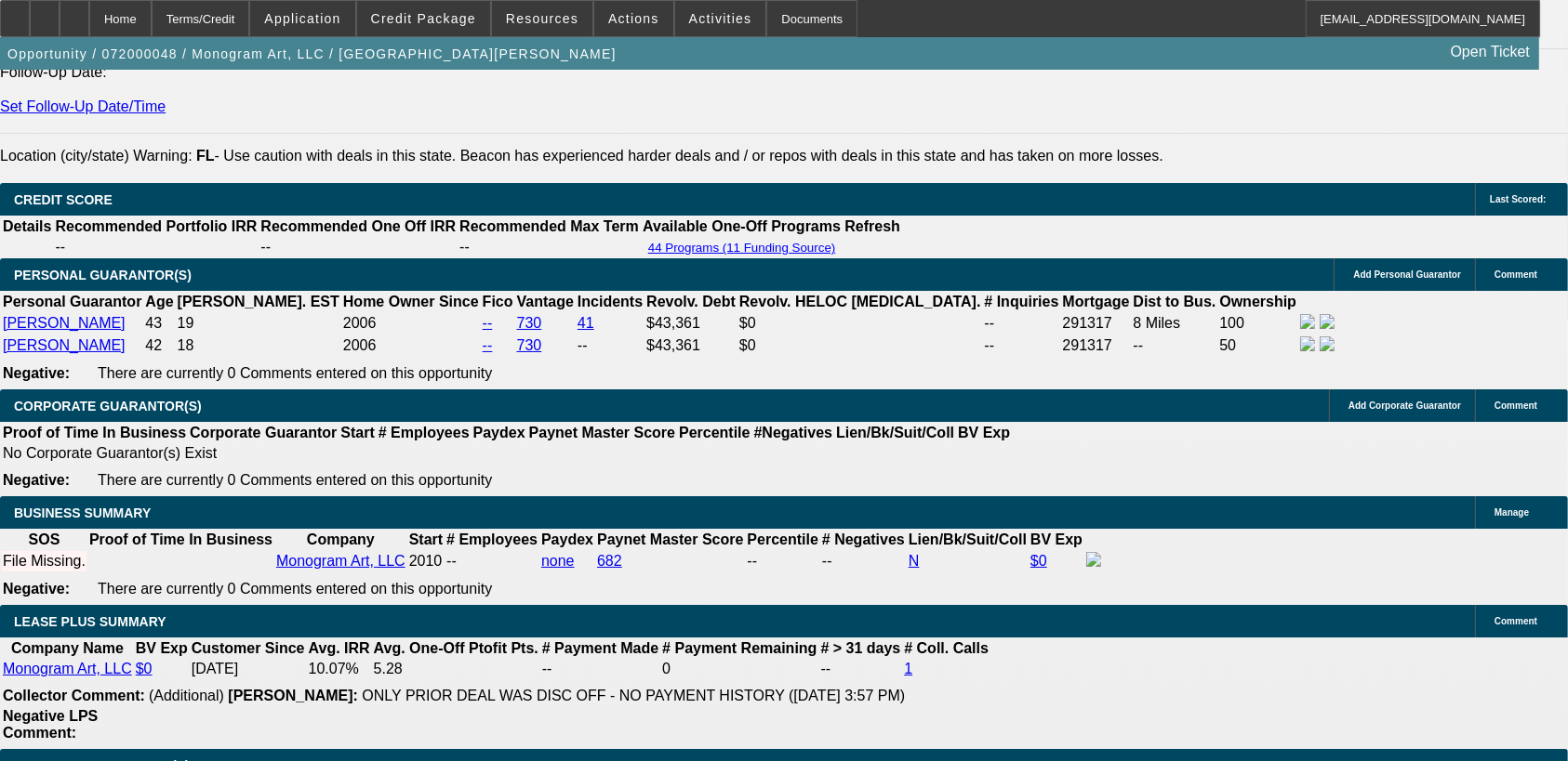
scroll to position [2726, 0]
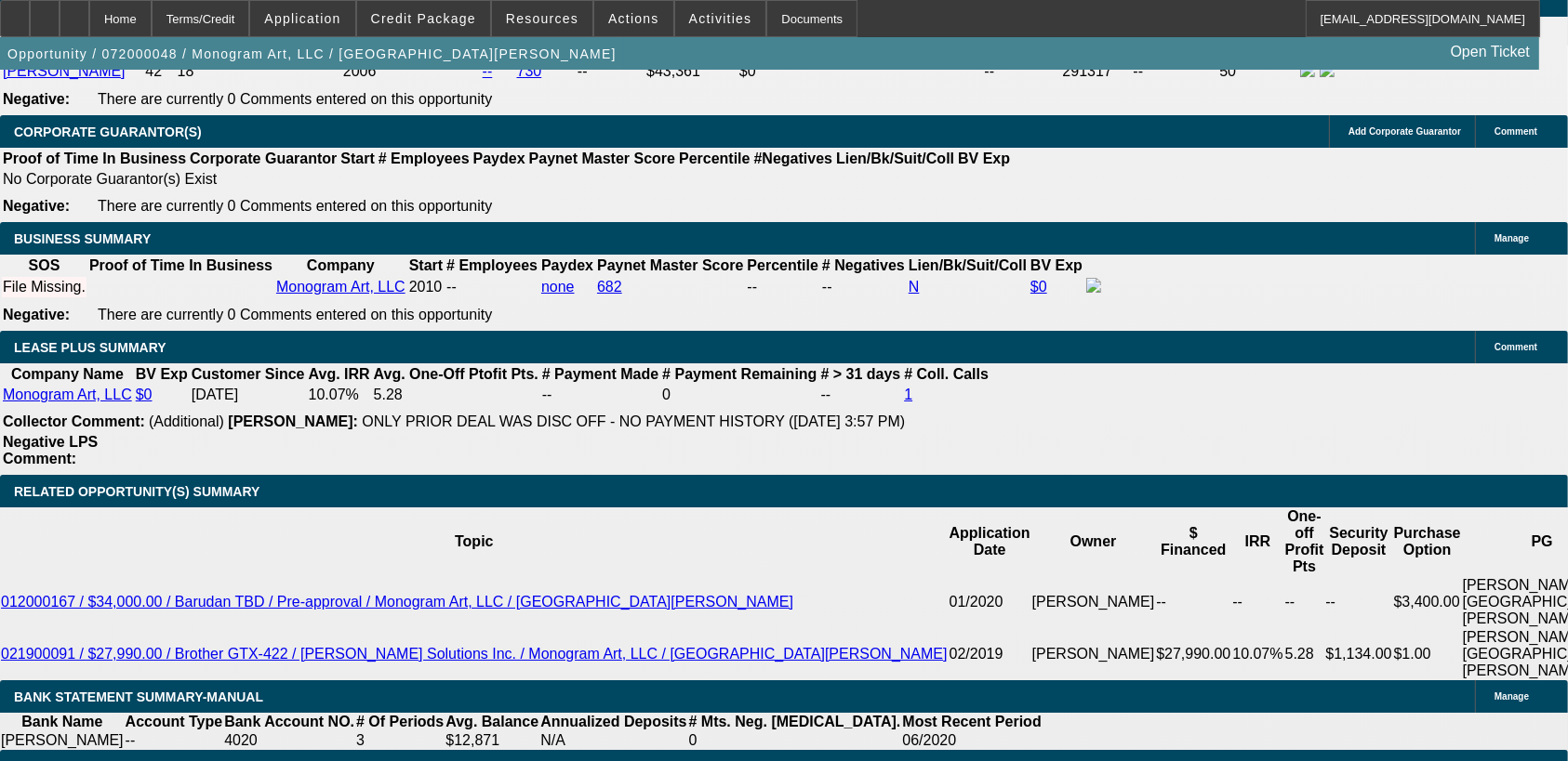
scroll to position [2958, 0]
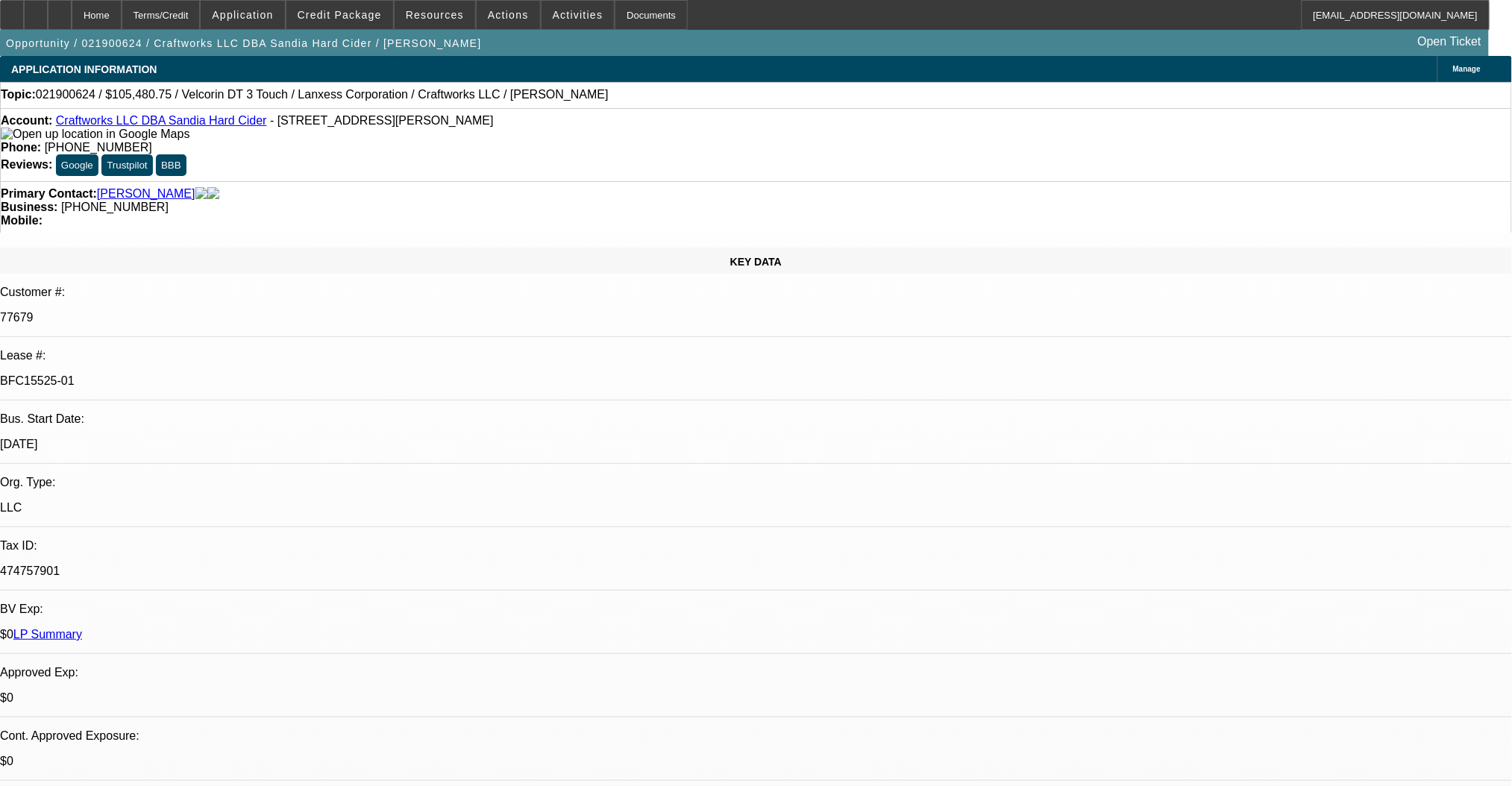
select select "0.15"
select select "0"
select select "0.1"
select select "4"
select select "0.15"
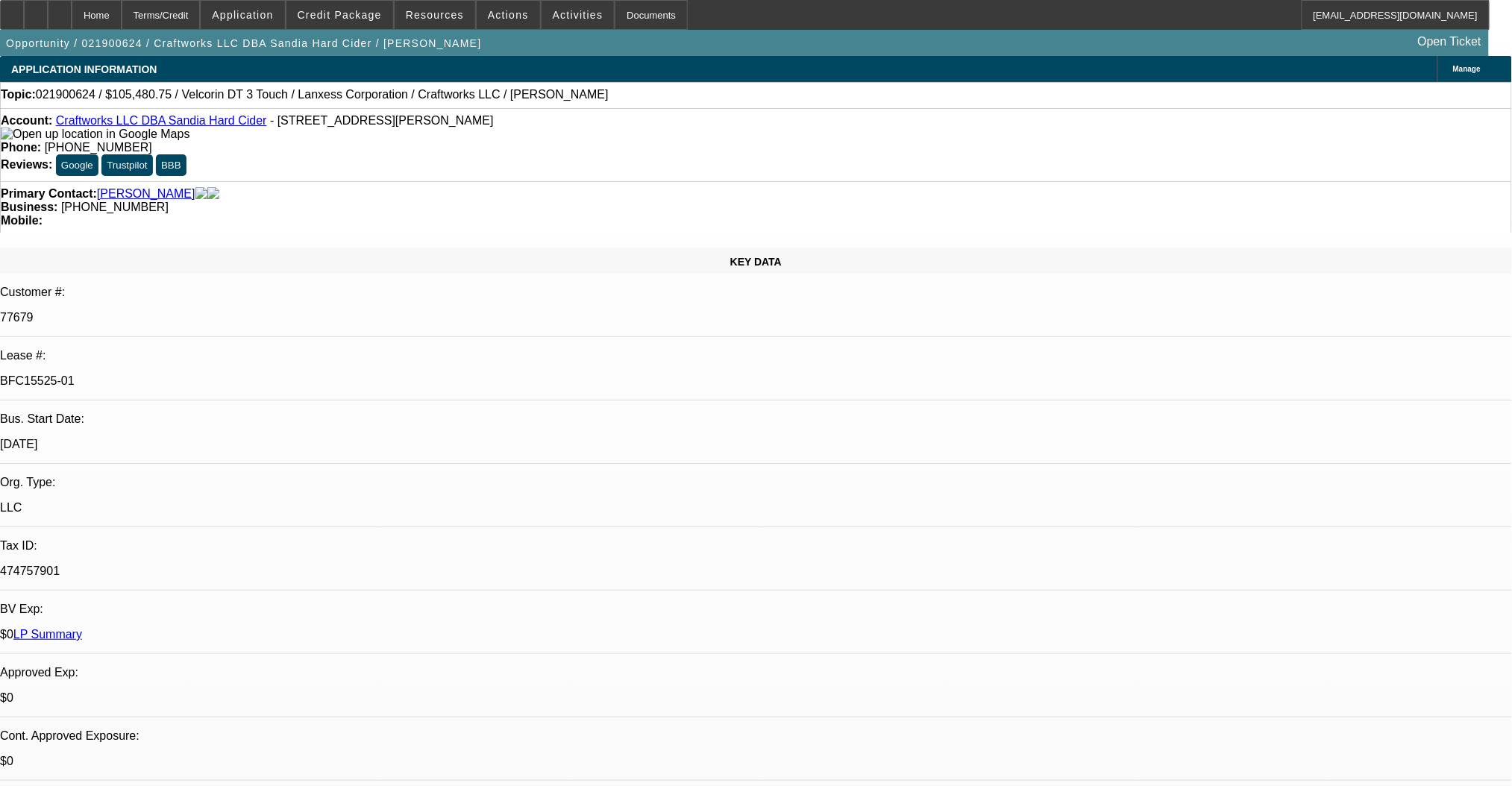
select select "0"
select select "0.1"
select select "4"
select select "0.15"
select select "0"
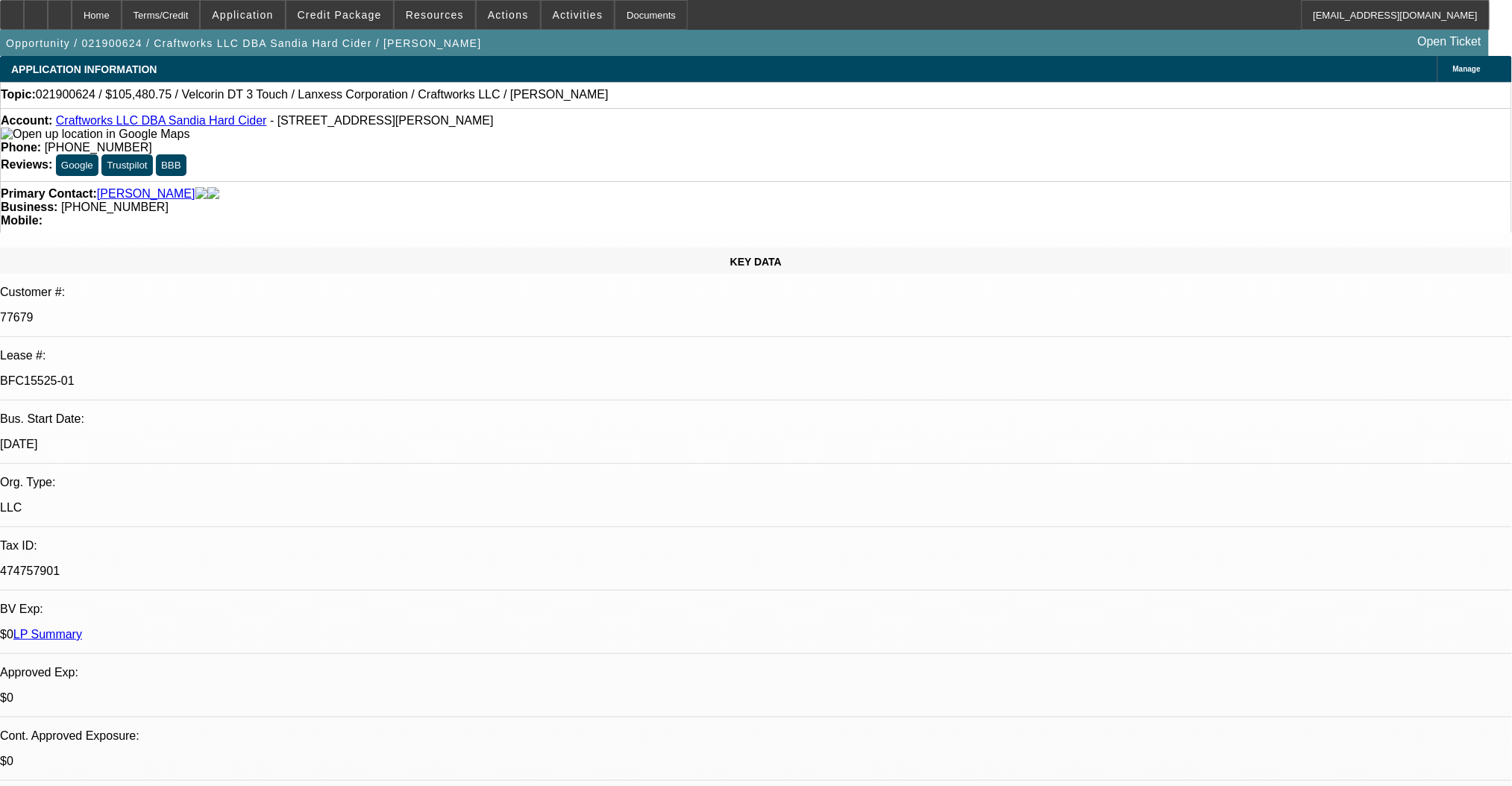
select select "0.1"
select select "4"
select select "0.15"
select select "0"
select select "0.1"
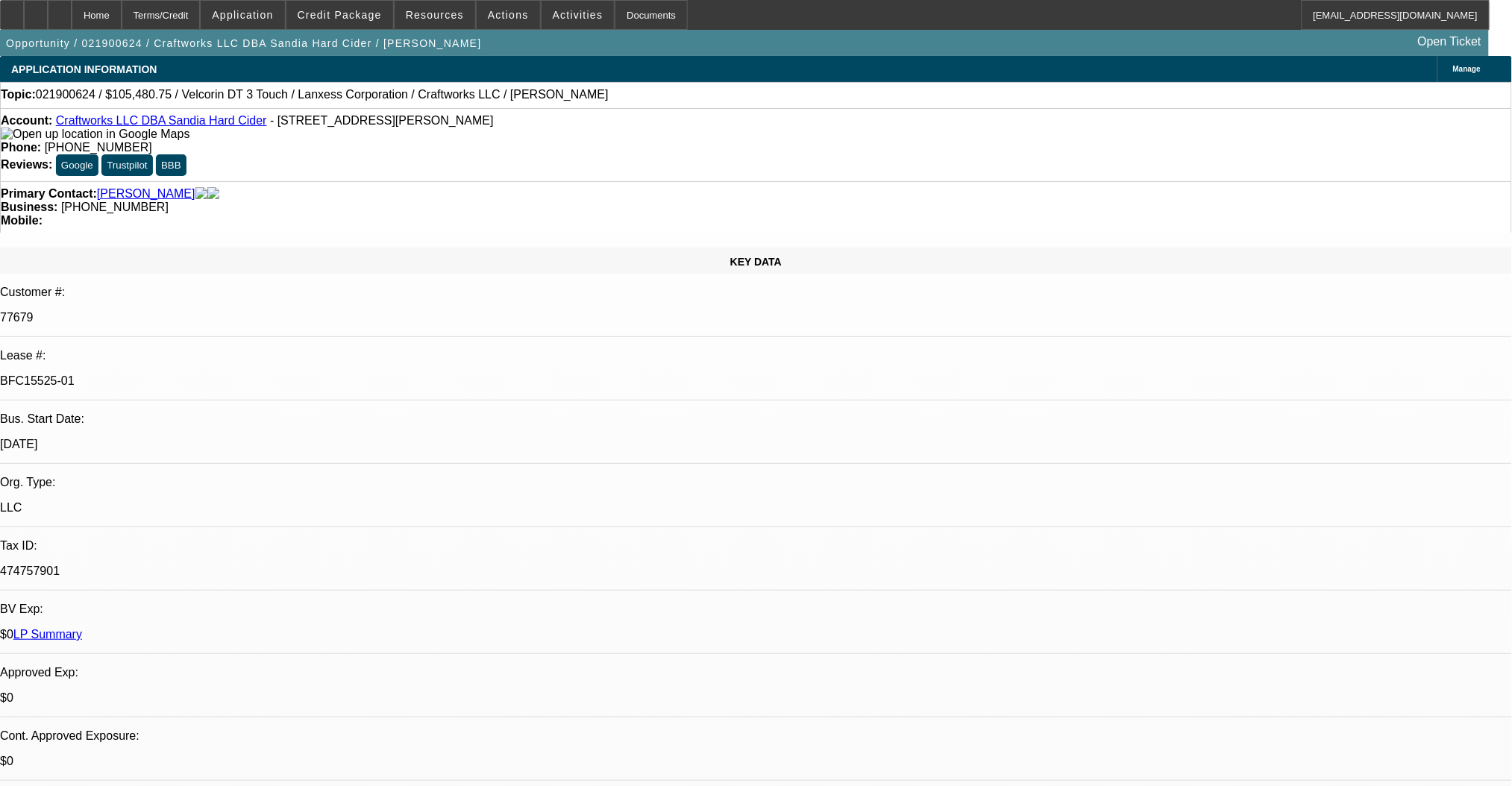
select select "4"
select select "0"
select select "2"
select select "0"
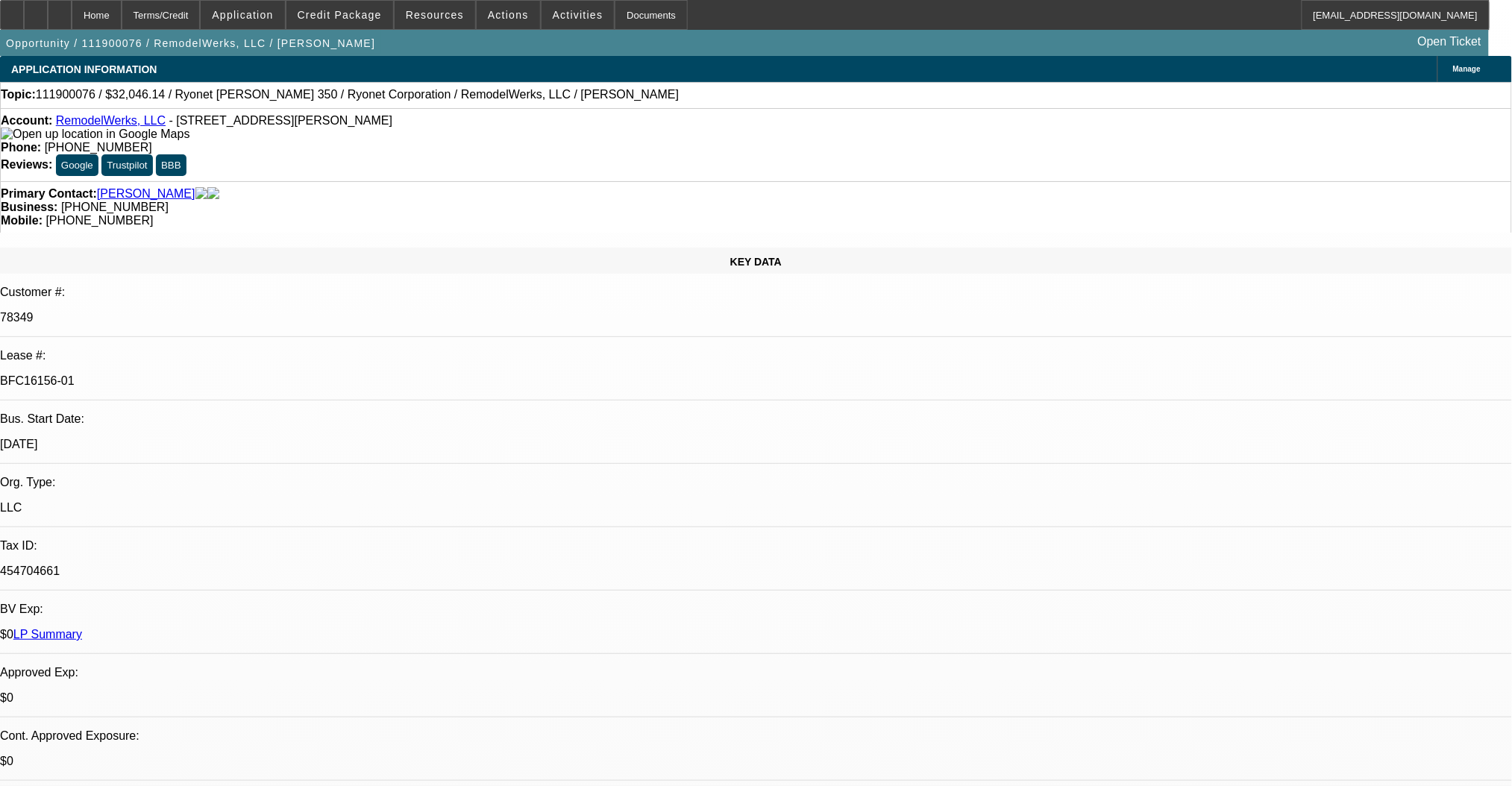
select select "6"
select select "0"
select select "2"
select select "0"
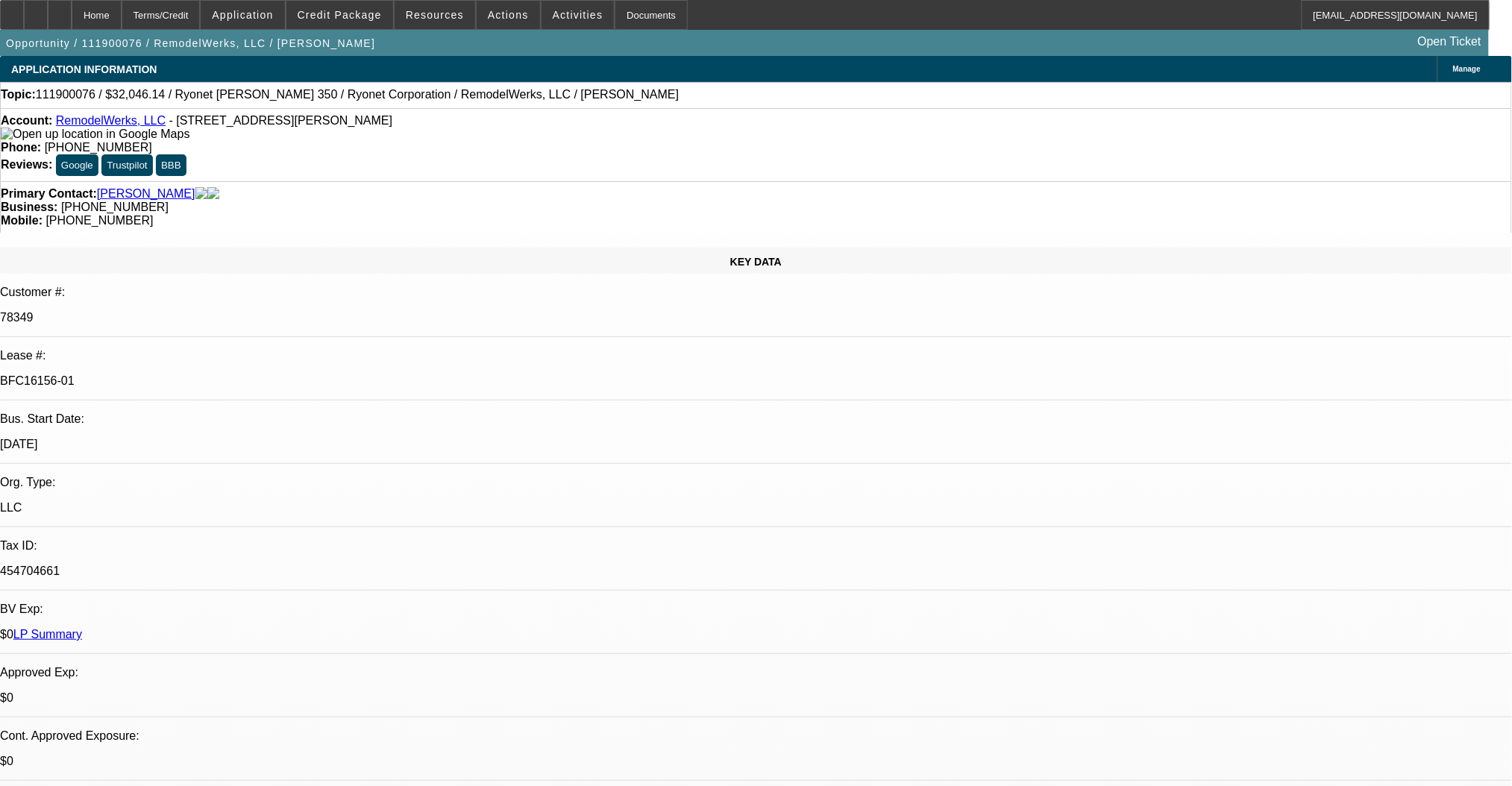
select select "6"
select select "0"
select select "2"
select select "0"
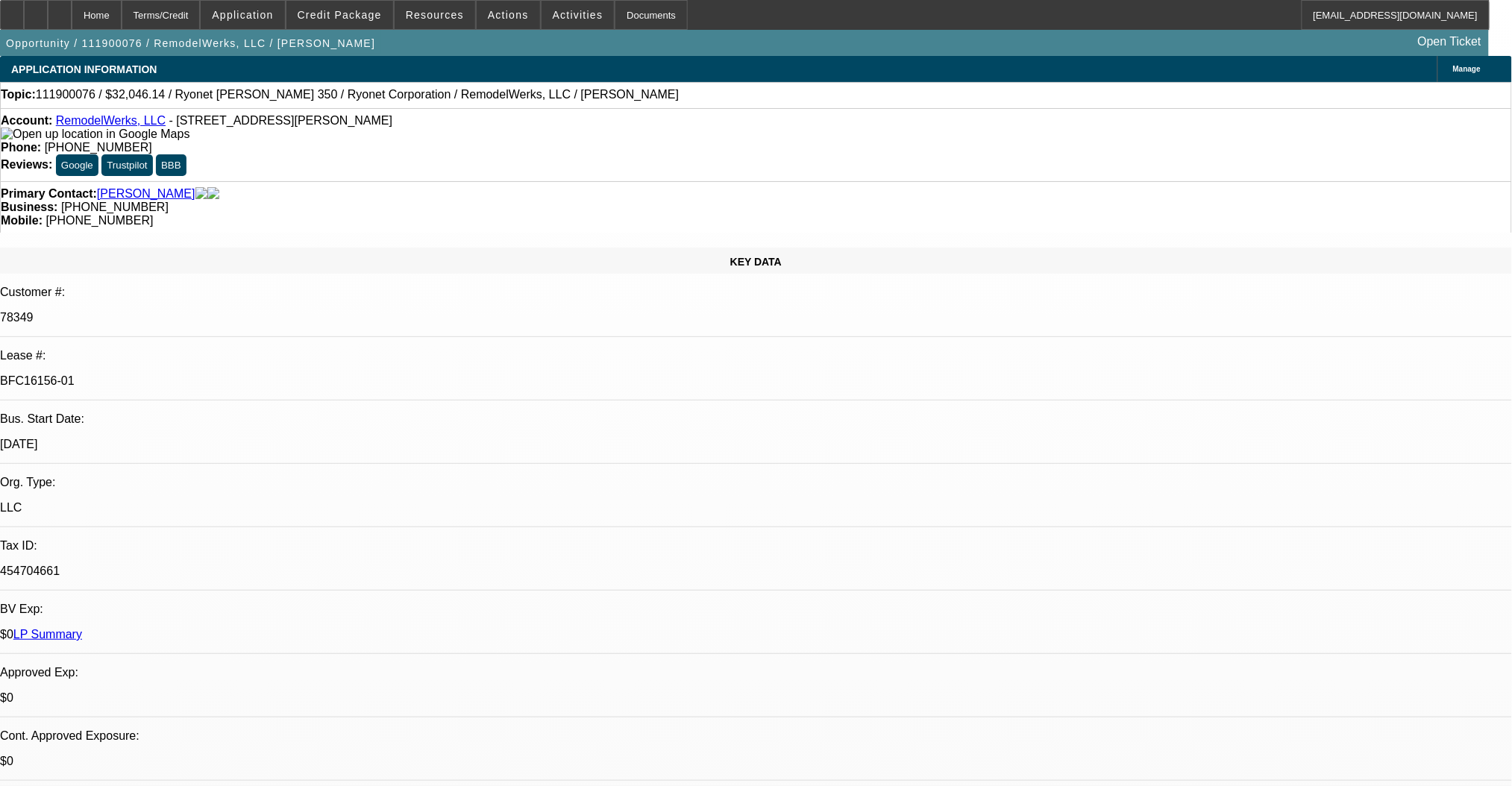
select select "6"
select select "0"
select select "6"
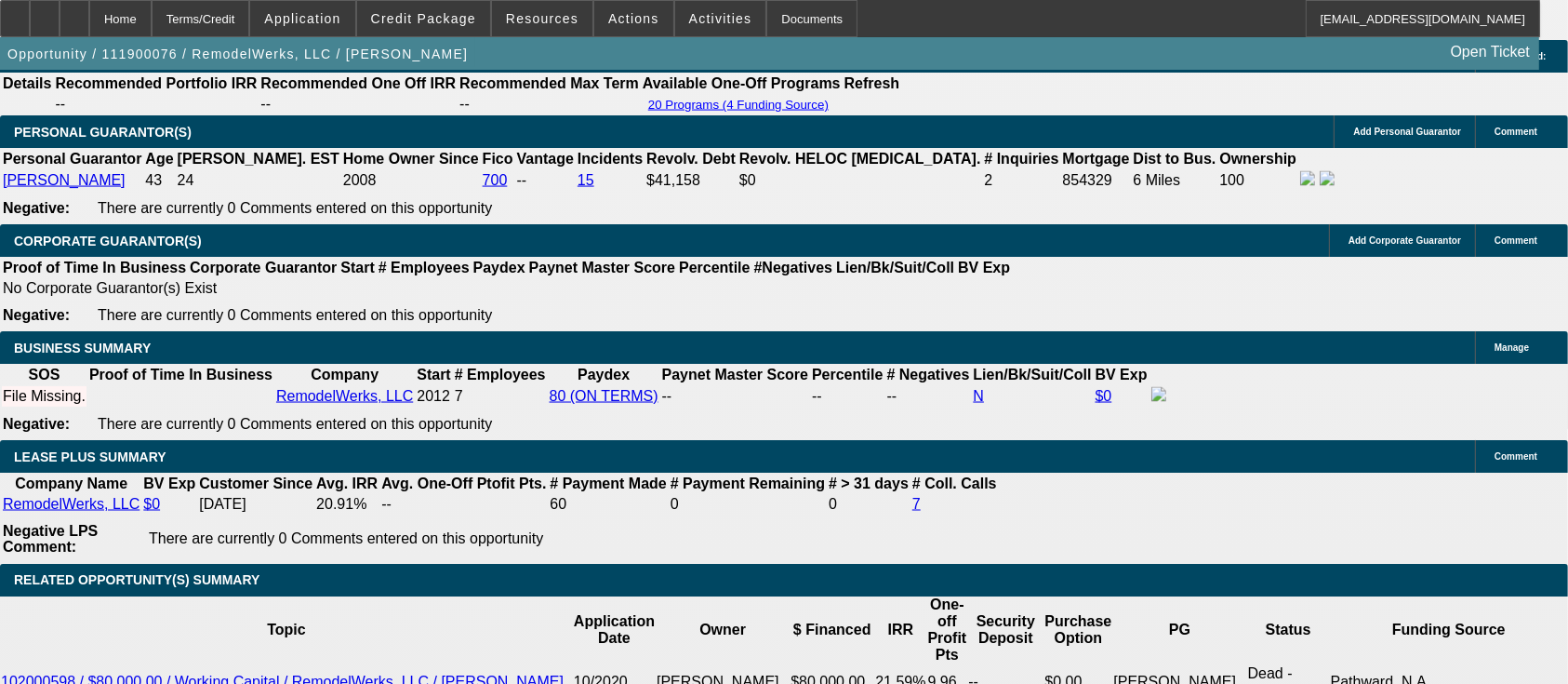
scroll to position [2852, 0]
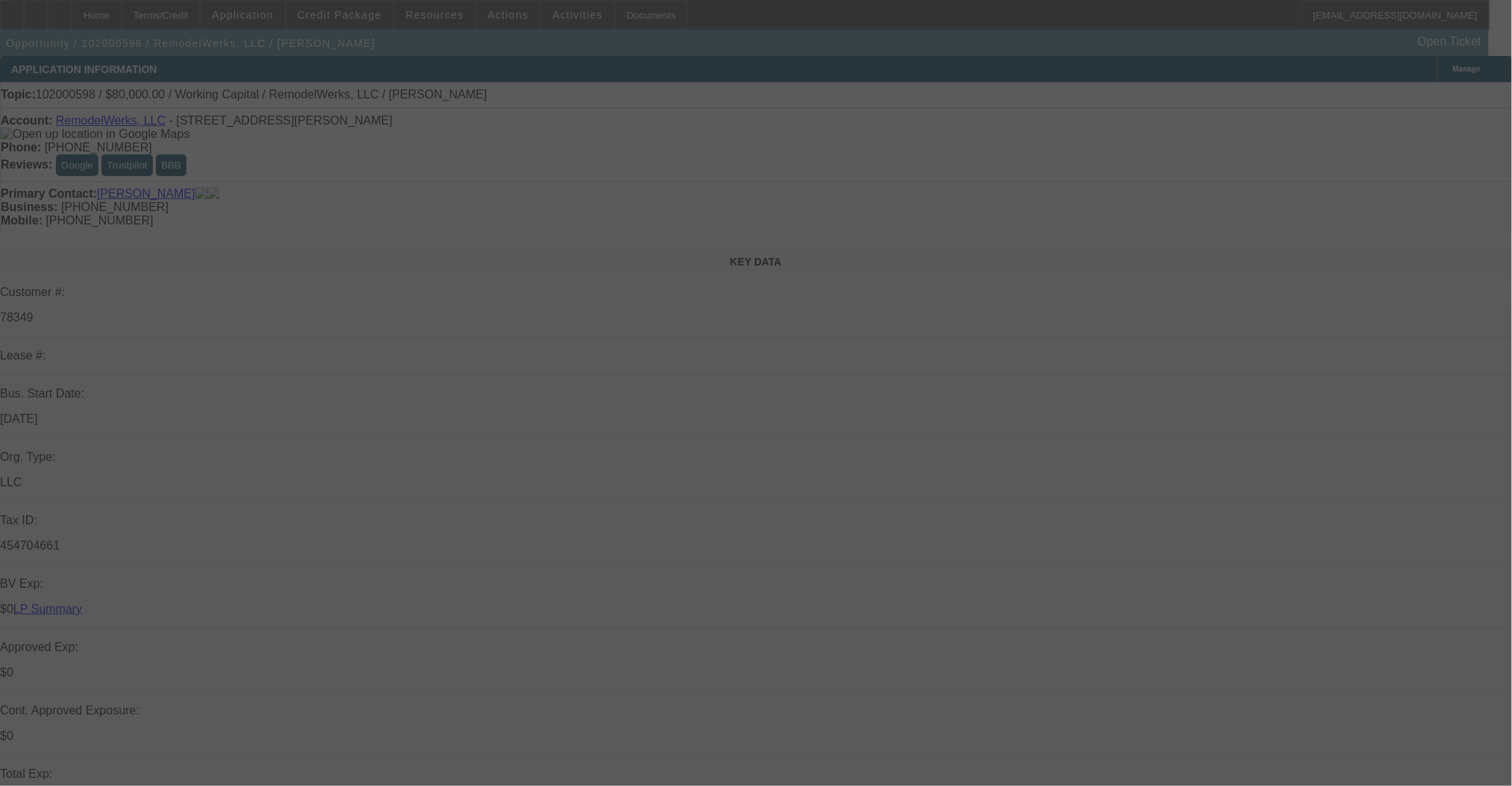
select select "0"
select select "6"
select select "0"
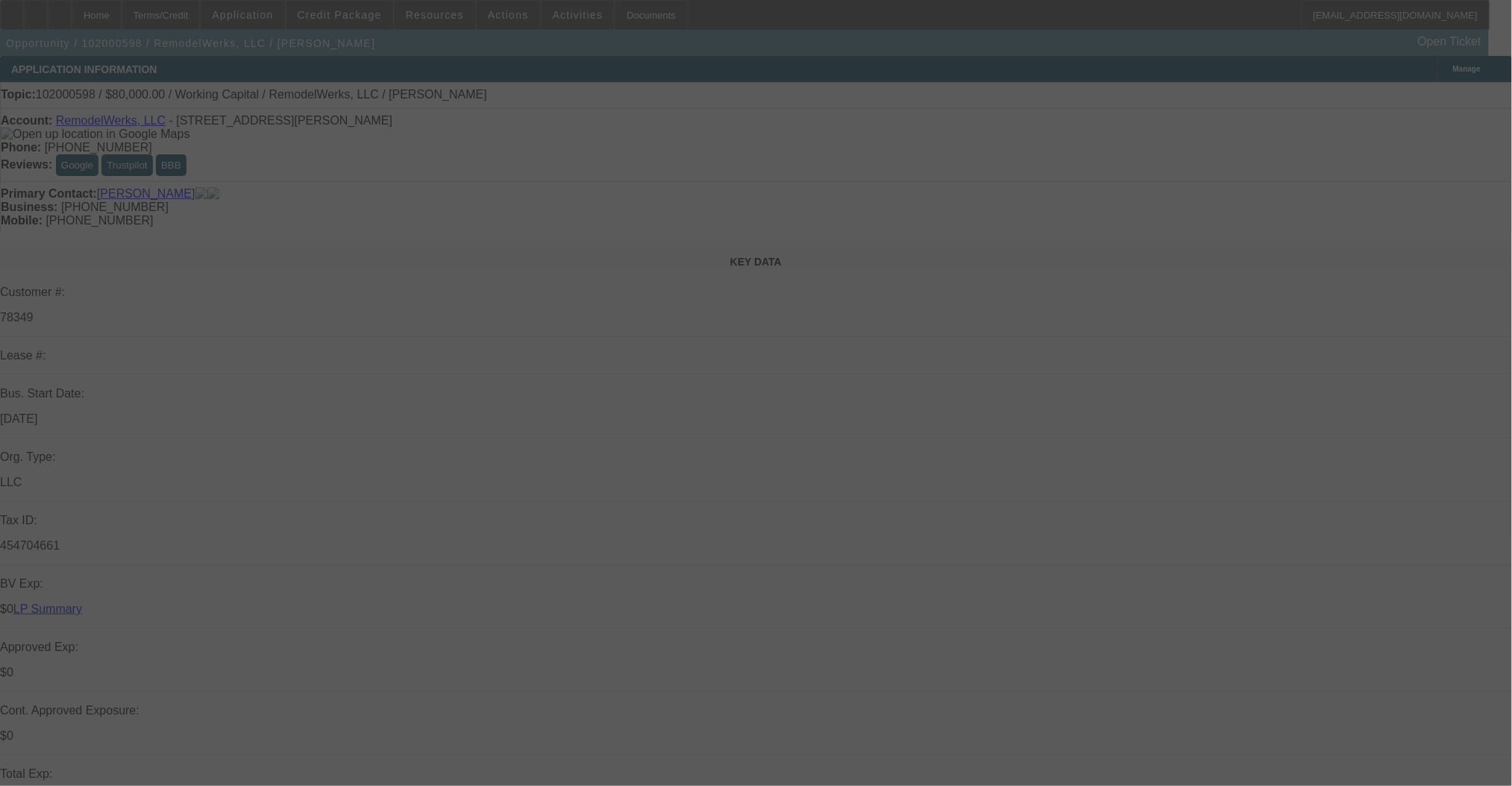
select select "0"
select select "6"
select select "0"
select select "2"
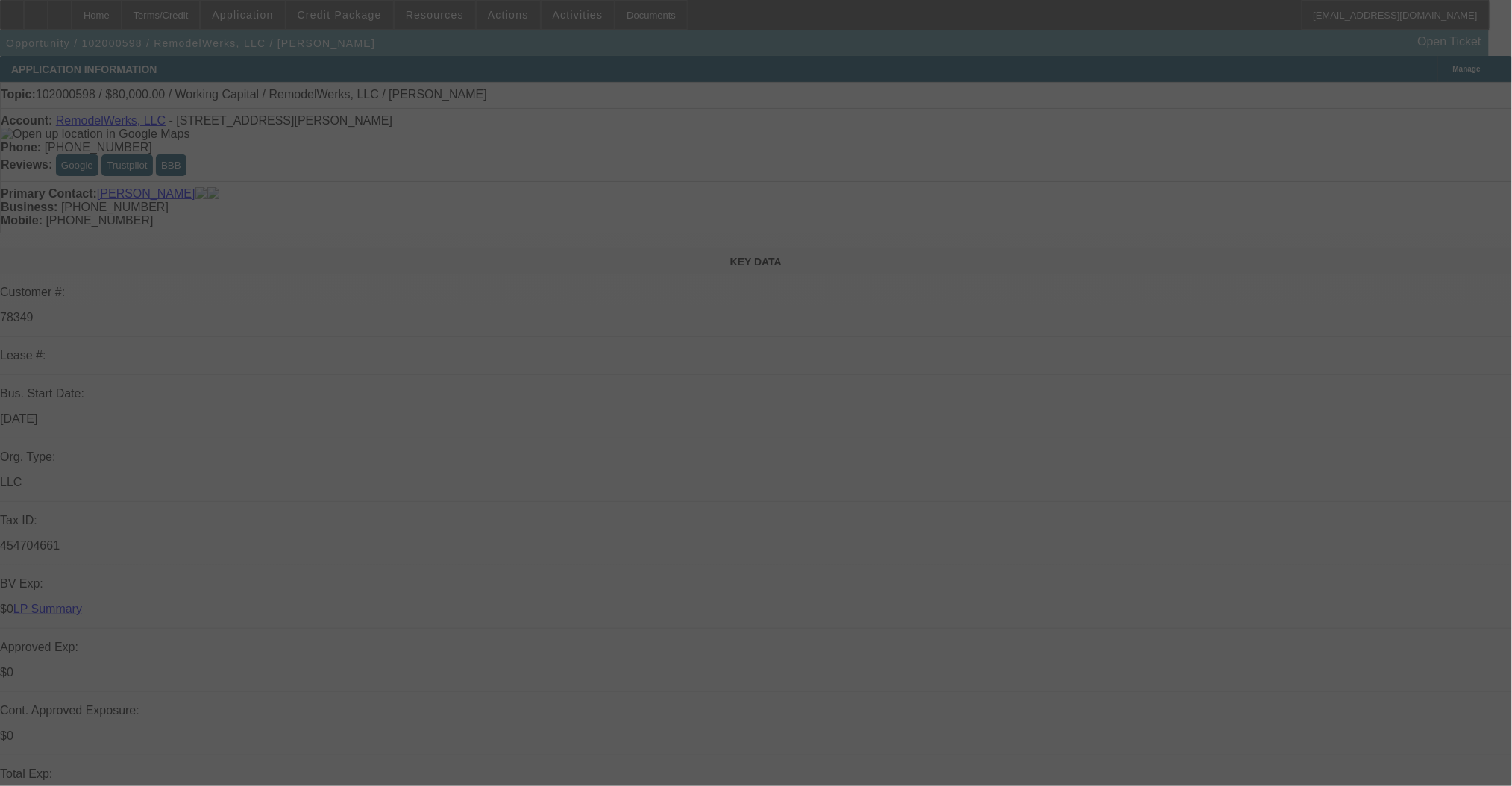
select select "2"
select select "0"
select select "6"
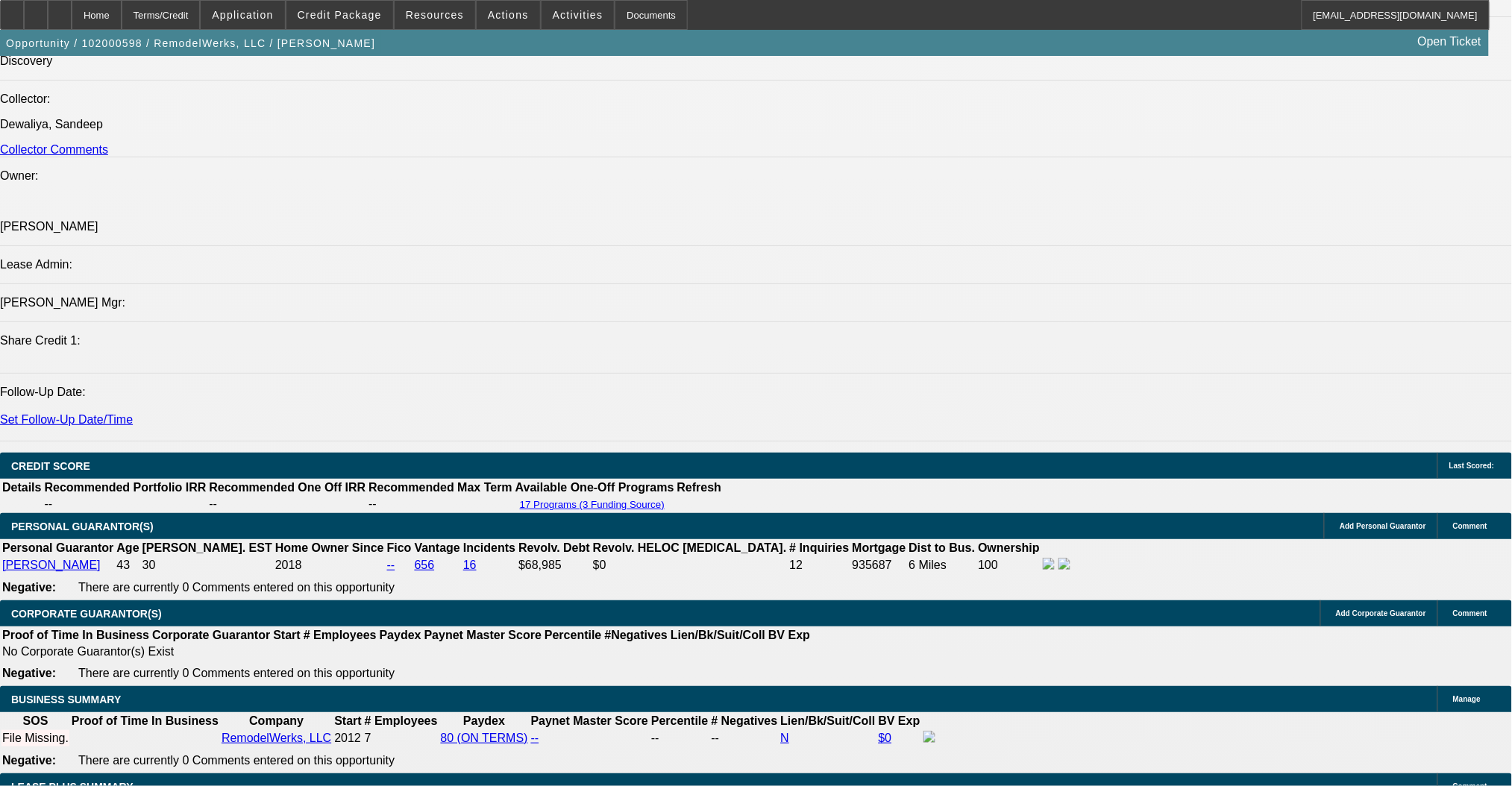
scroll to position [198, 0]
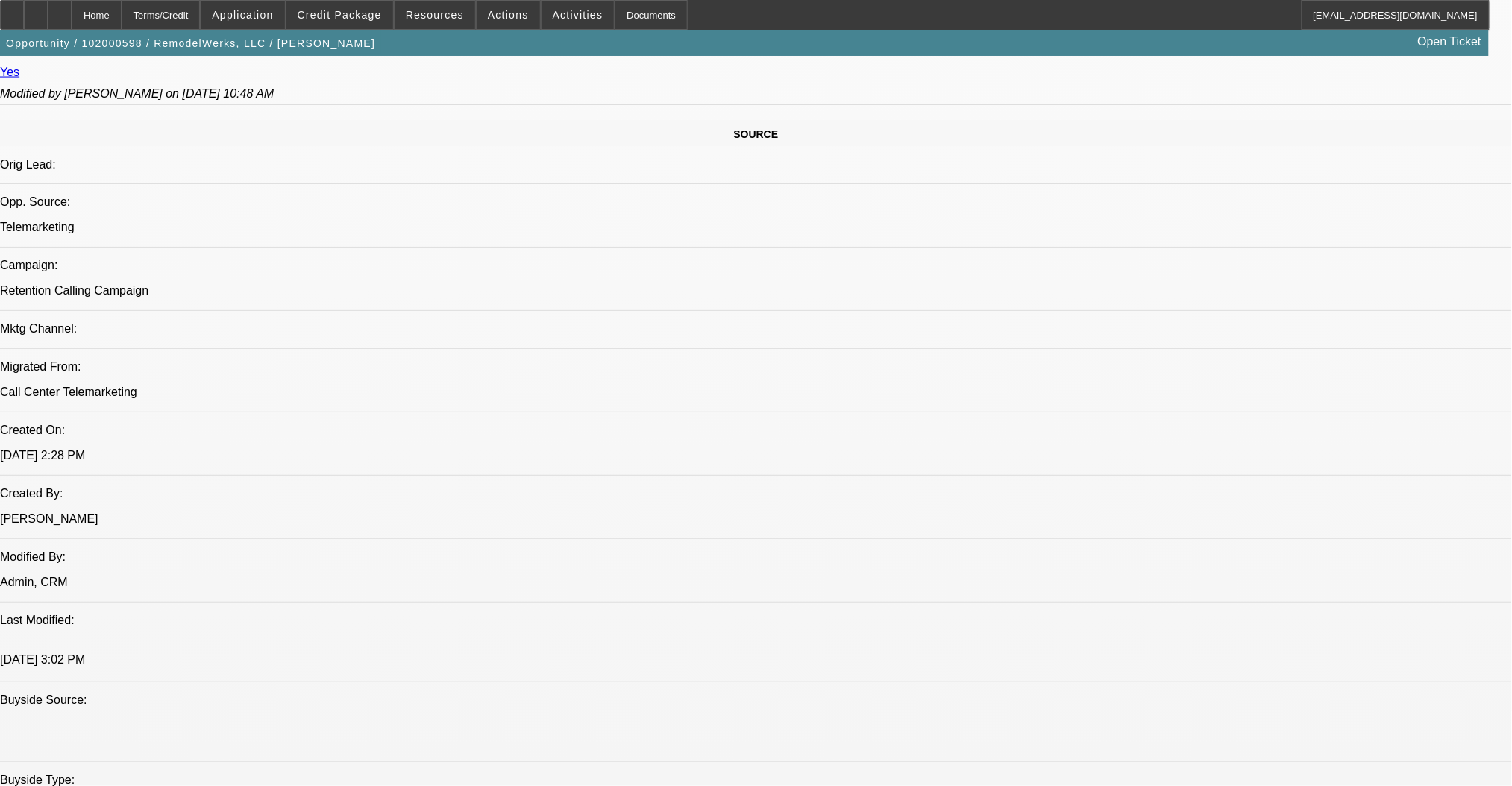
scroll to position [795, 0]
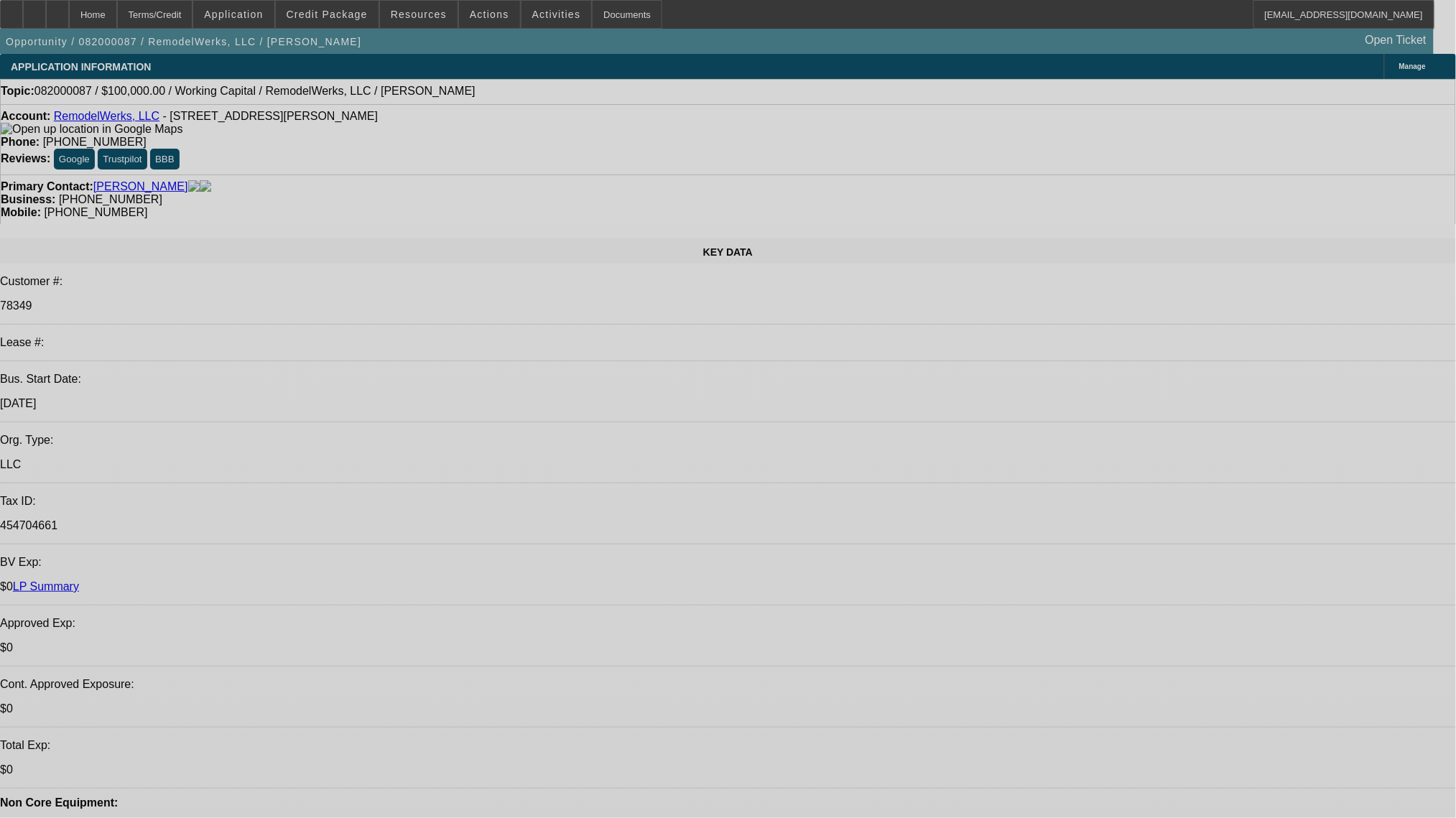
select select "0"
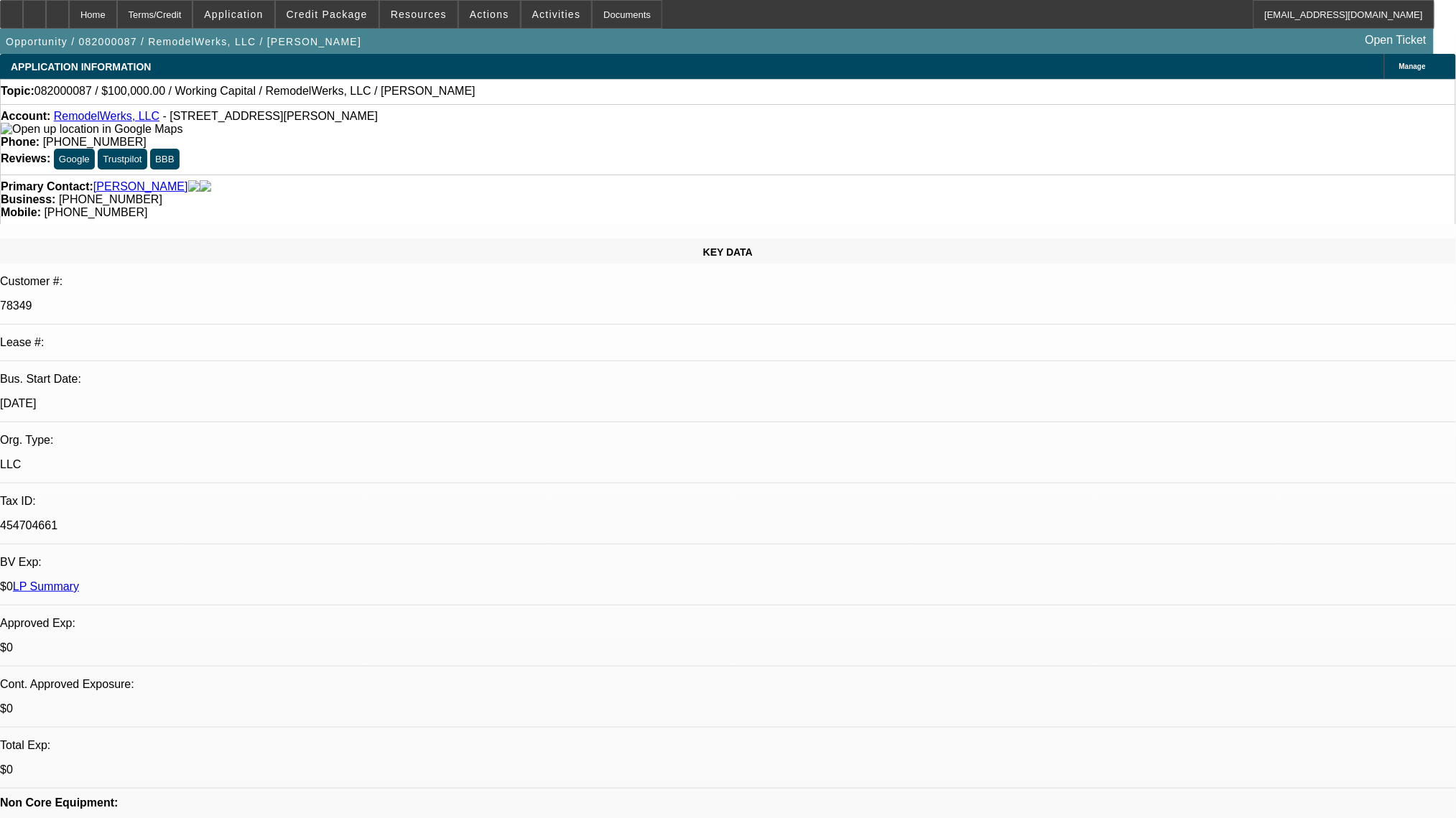
select select "2"
select select "0"
select select "6"
select select "0"
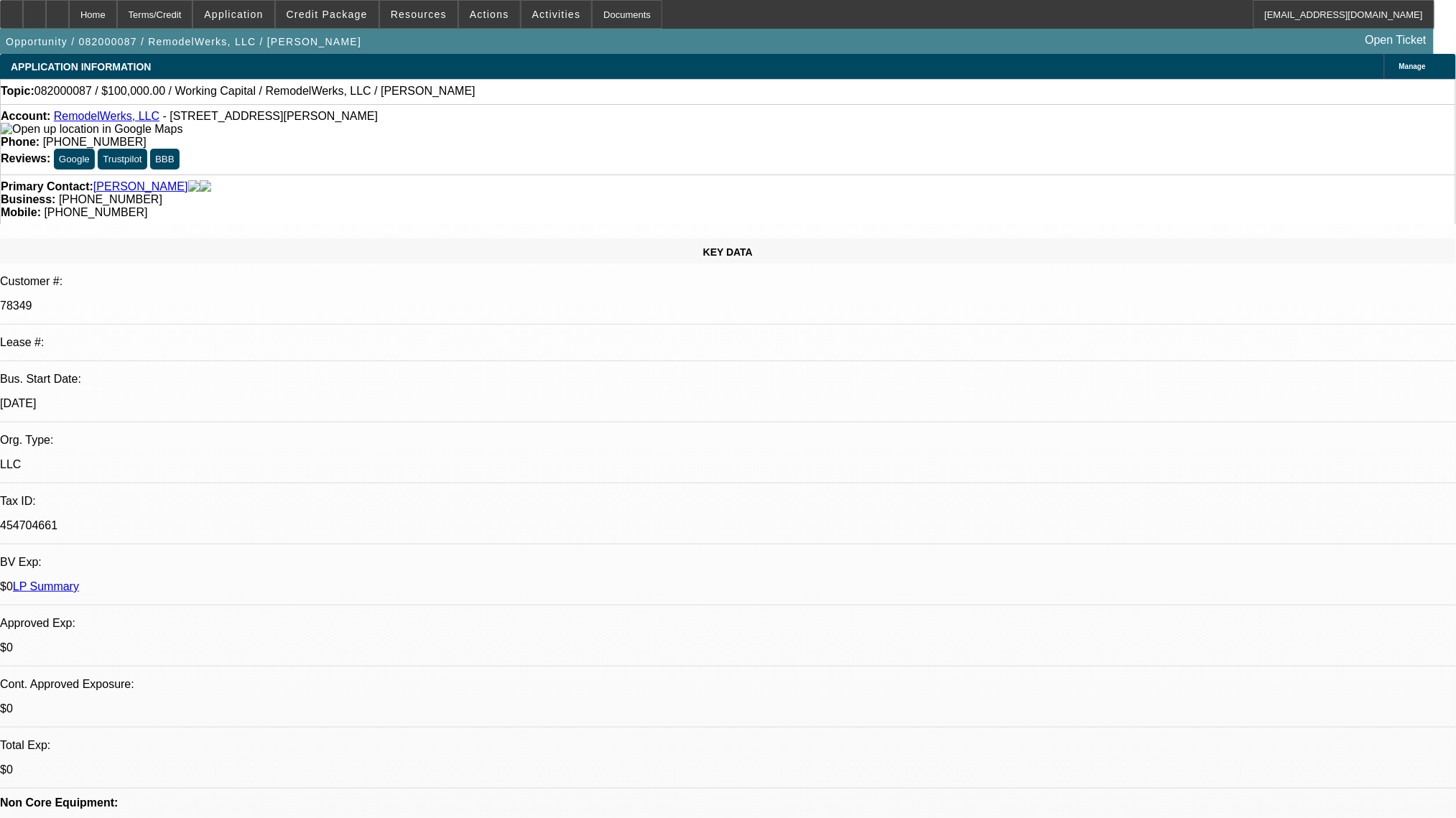
select select "2"
select select "0"
select select "6"
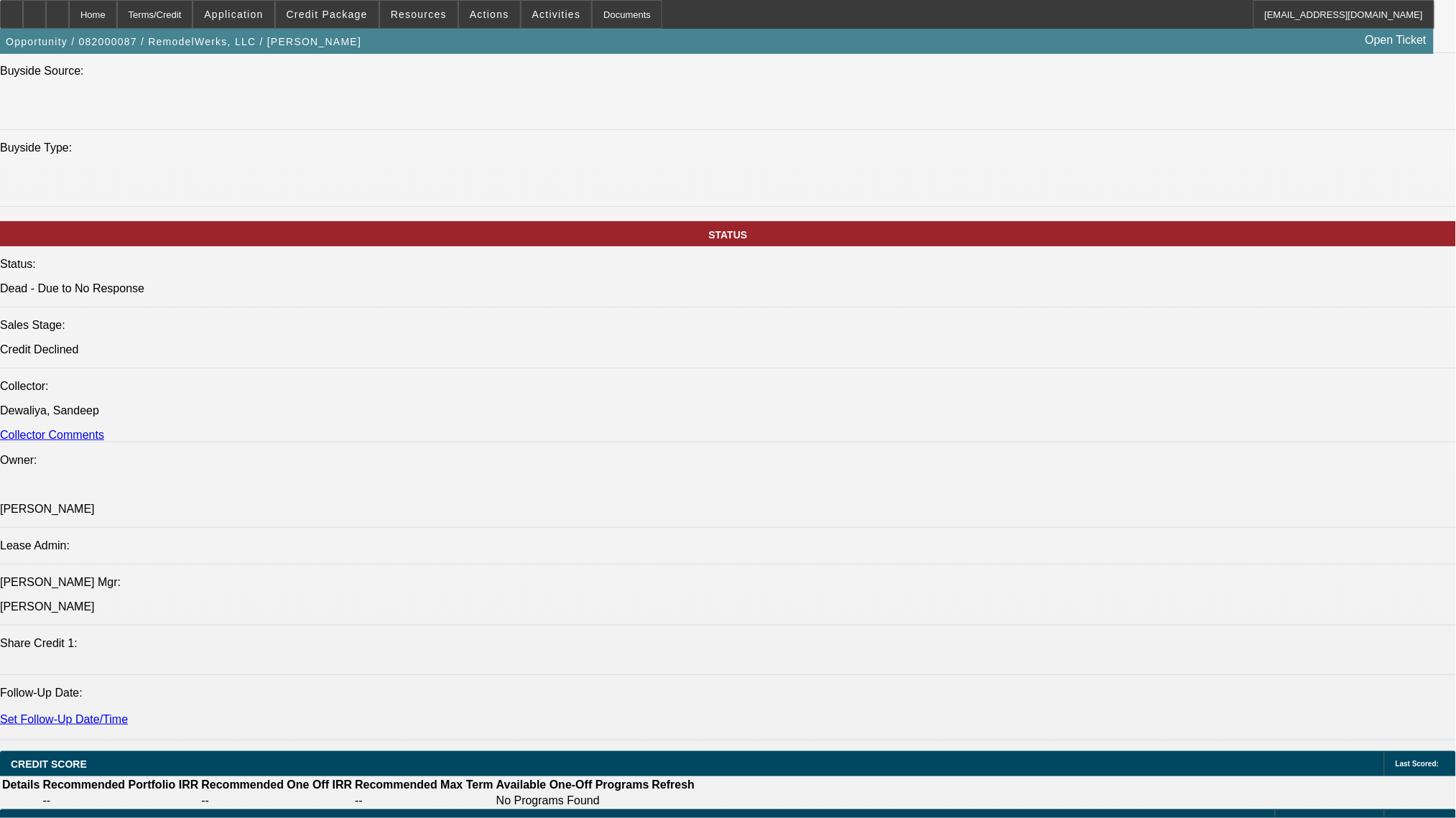
scroll to position [1532, 0]
